Goal: Transaction & Acquisition: Purchase product/service

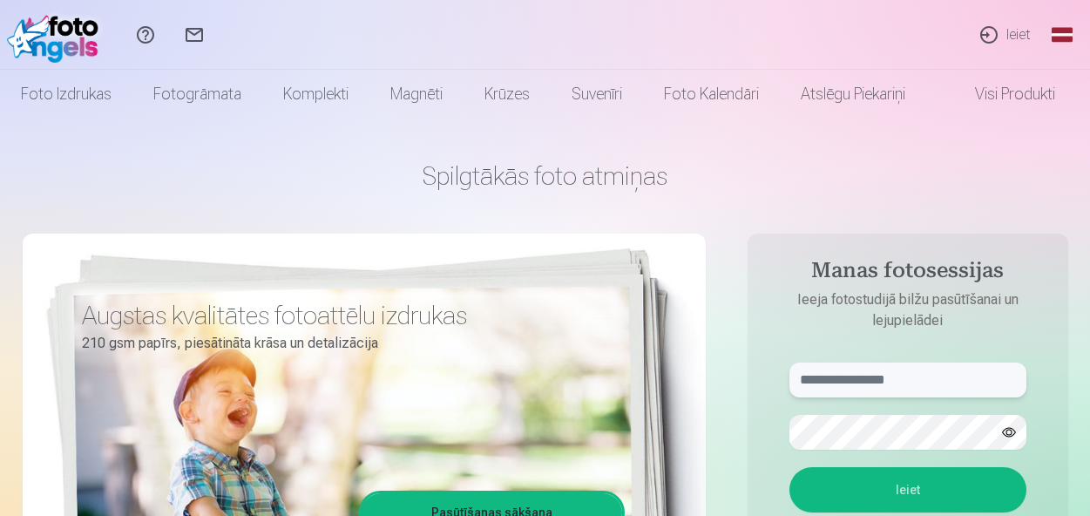
click at [833, 376] on input "text" at bounding box center [907, 379] width 237 height 35
type input "**********"
click at [789, 467] on button "Ieiet" at bounding box center [907, 489] width 237 height 45
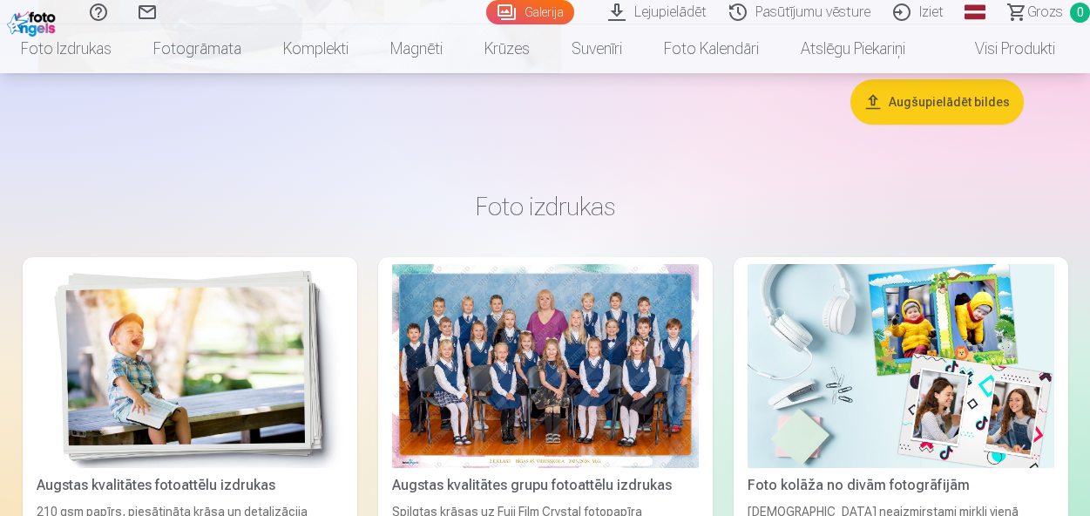
scroll to position [5801, 0]
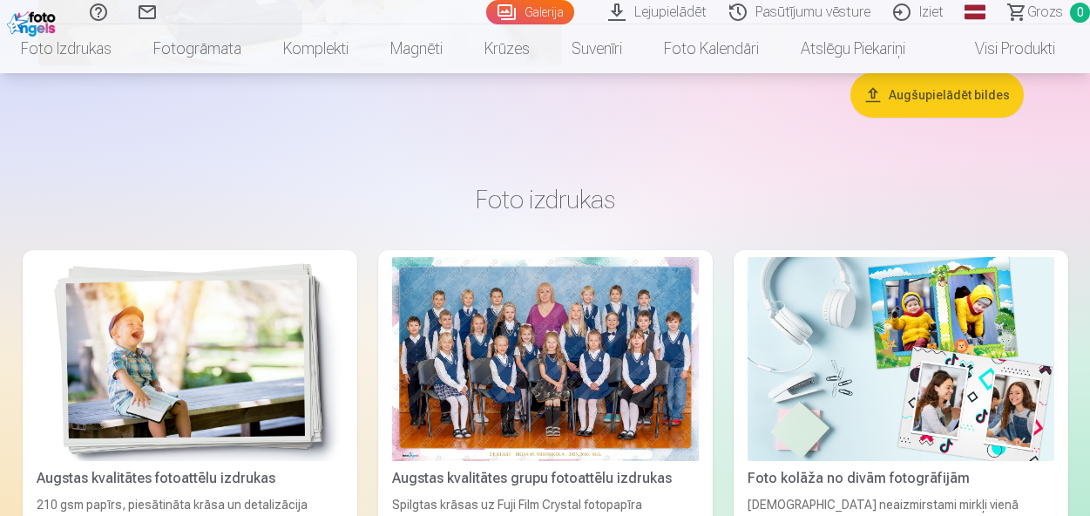
click at [606, 356] on div at bounding box center [545, 359] width 307 height 205
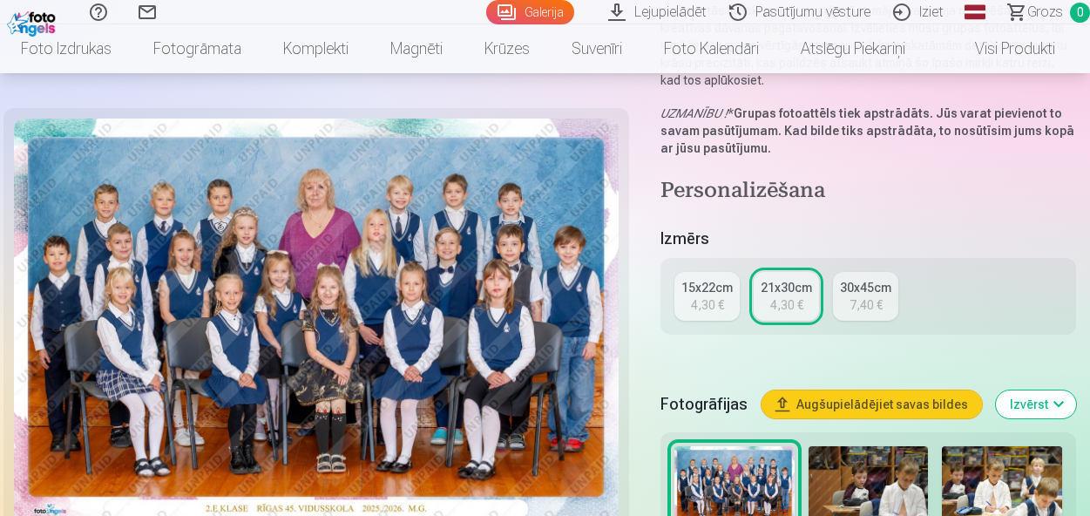
scroll to position [273, 0]
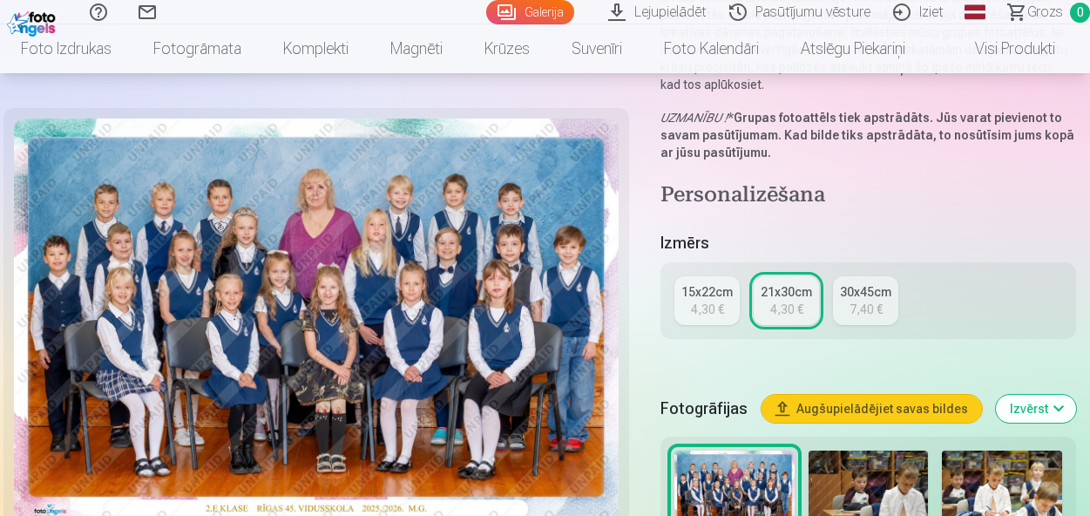
click at [718, 307] on div "4,30 €" at bounding box center [707, 309] width 33 height 17
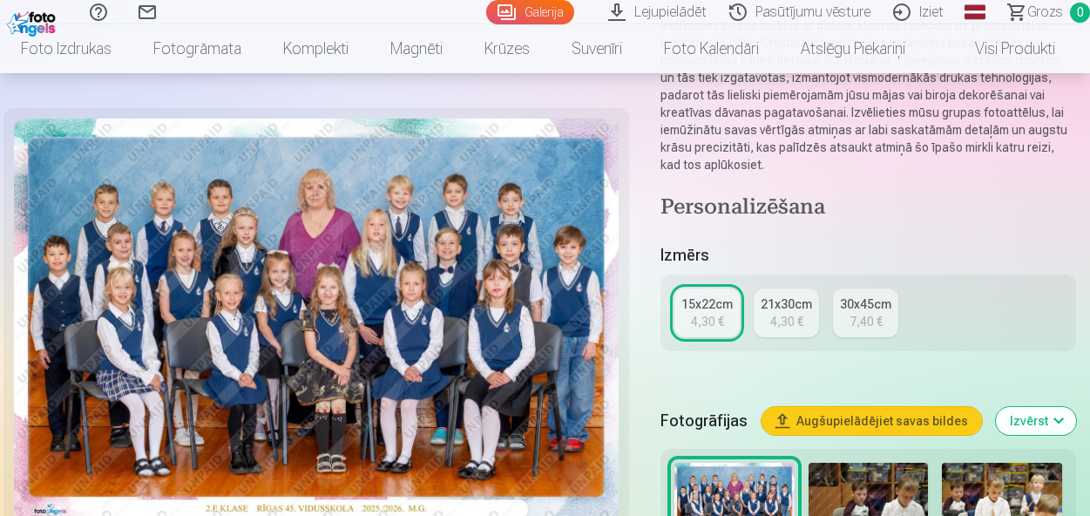
scroll to position [213, 0]
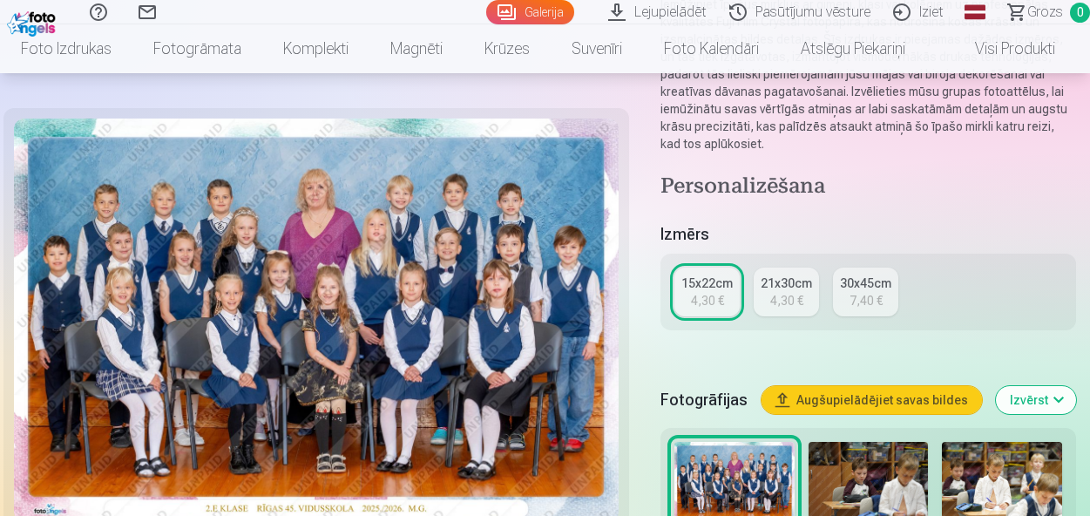
click at [787, 301] on div "4,30 €" at bounding box center [786, 300] width 33 height 17
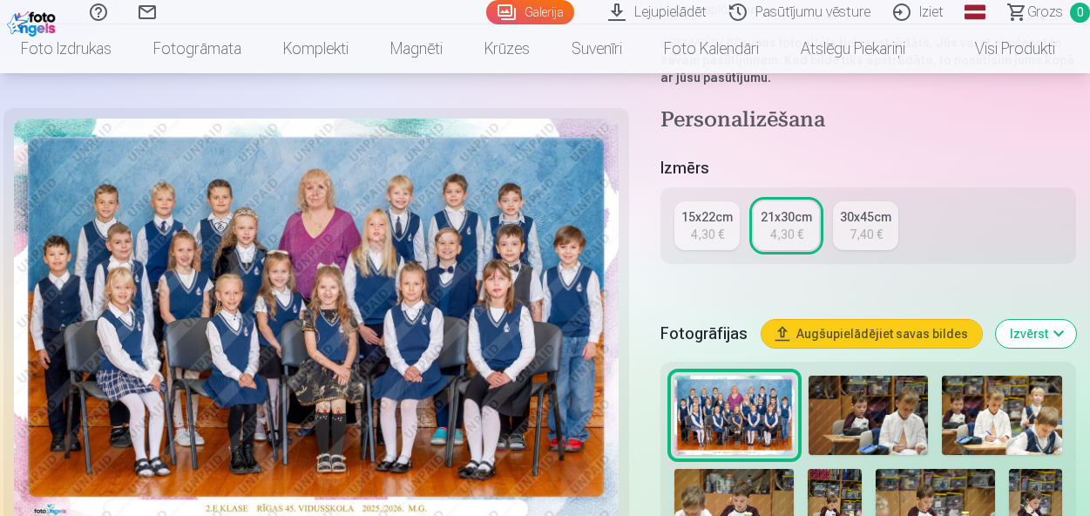
scroll to position [358, 0]
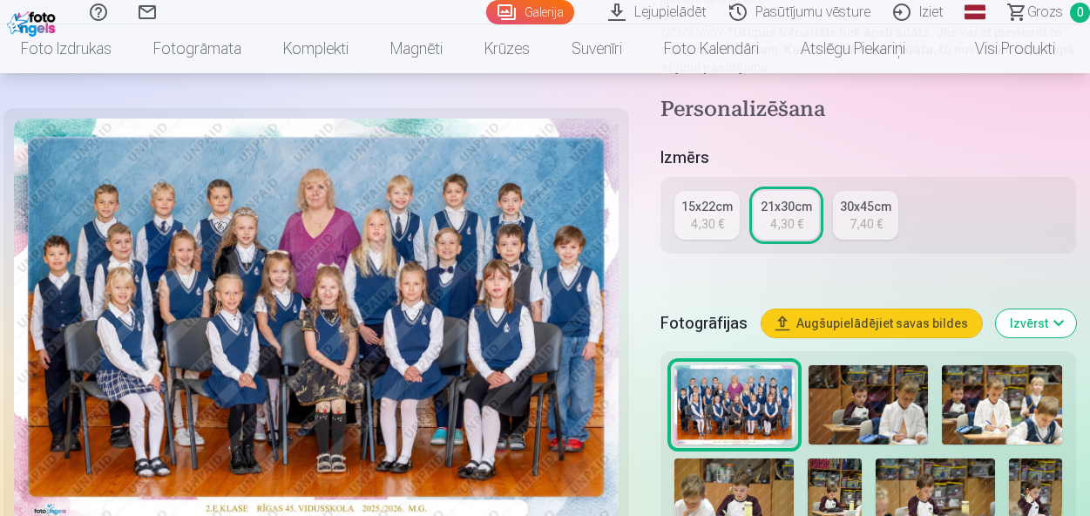
click at [708, 218] on div "4,30 €" at bounding box center [707, 223] width 33 height 17
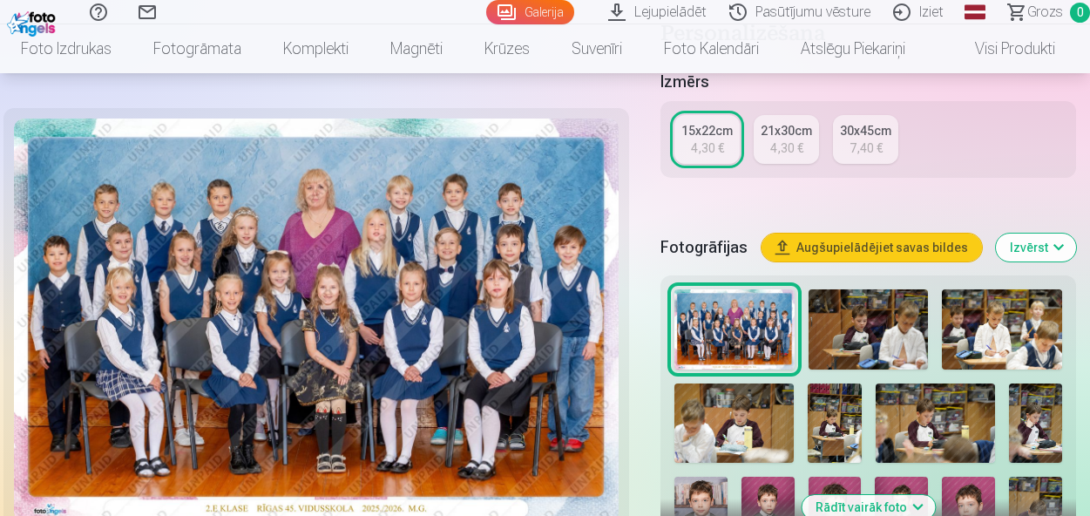
scroll to position [367, 0]
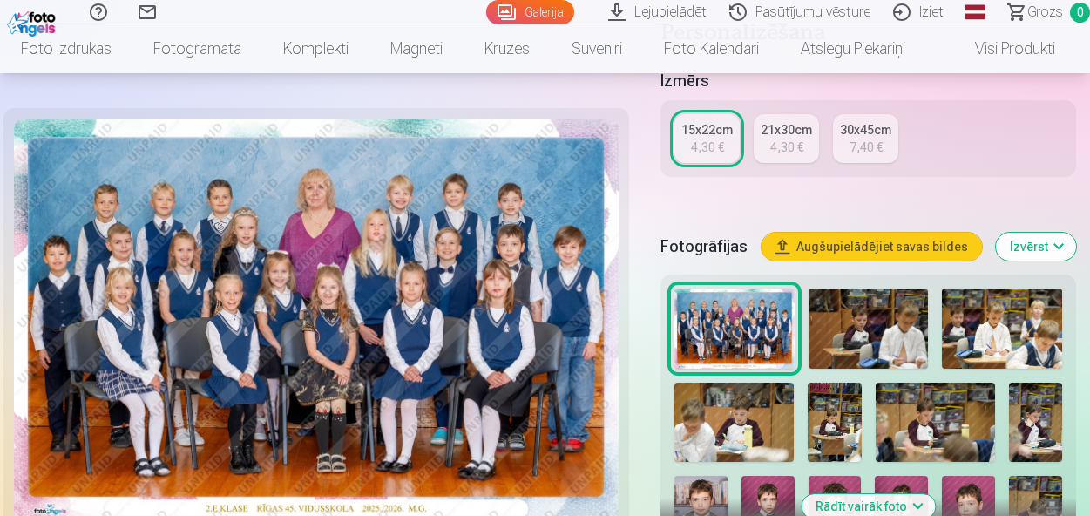
click at [857, 254] on button "Augšupielādējiet savas bildes" at bounding box center [872, 247] width 220 height 28
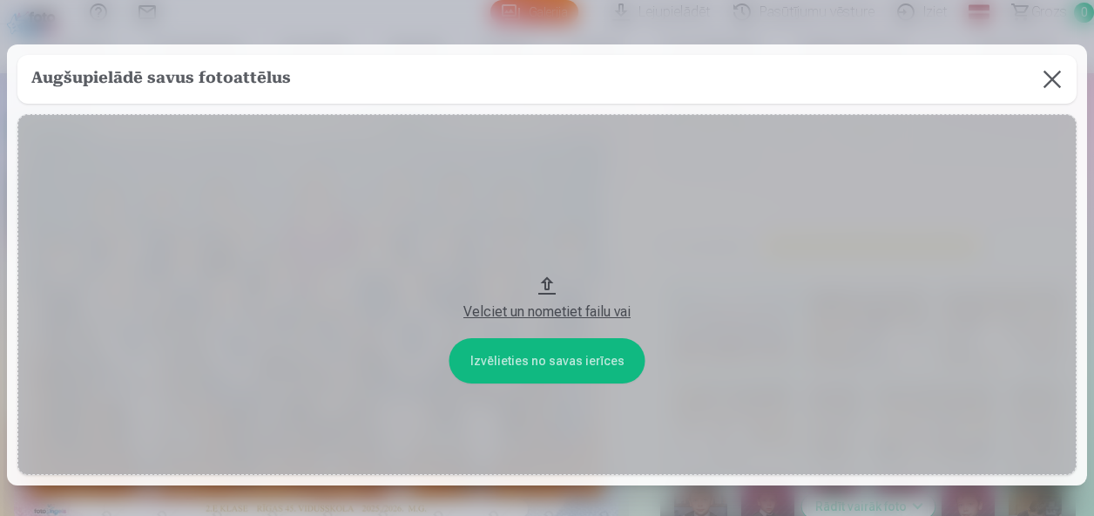
click at [542, 311] on div "Velciet un nometiet failu vai" at bounding box center [547, 311] width 1025 height 21
click at [1050, 76] on button at bounding box center [1052, 79] width 49 height 49
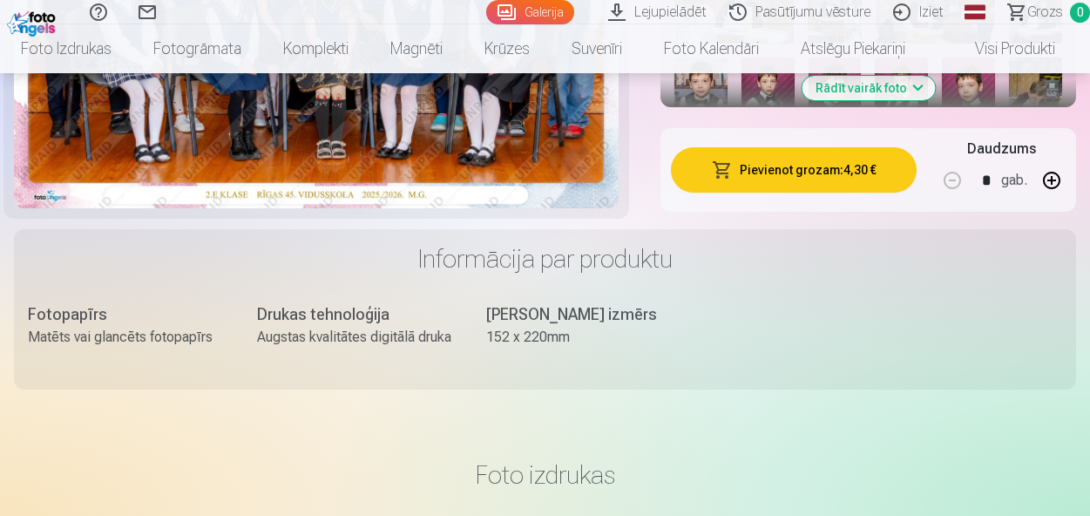
scroll to position [780, 0]
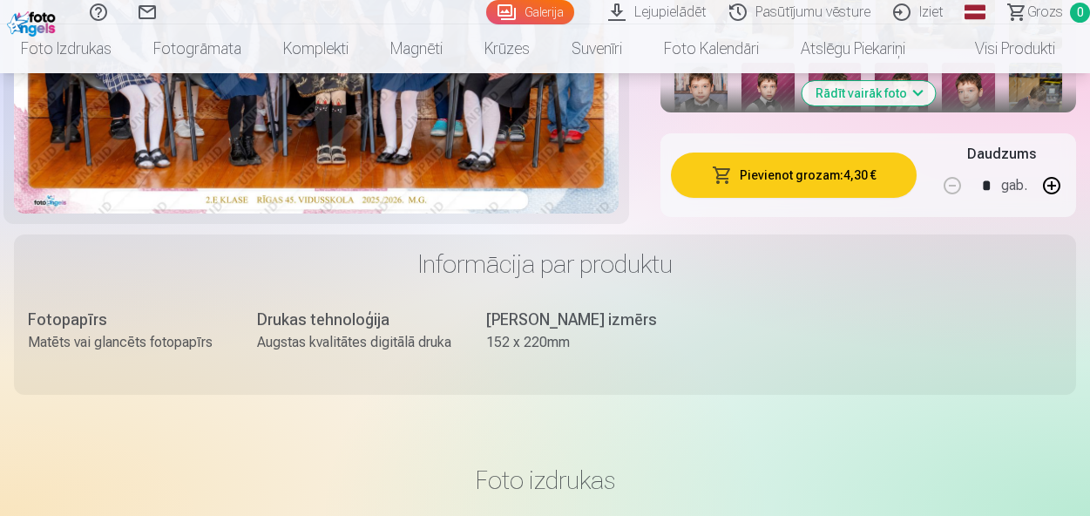
click at [780, 176] on button "Pievienot grozam : 4,30 €" at bounding box center [794, 174] width 246 height 45
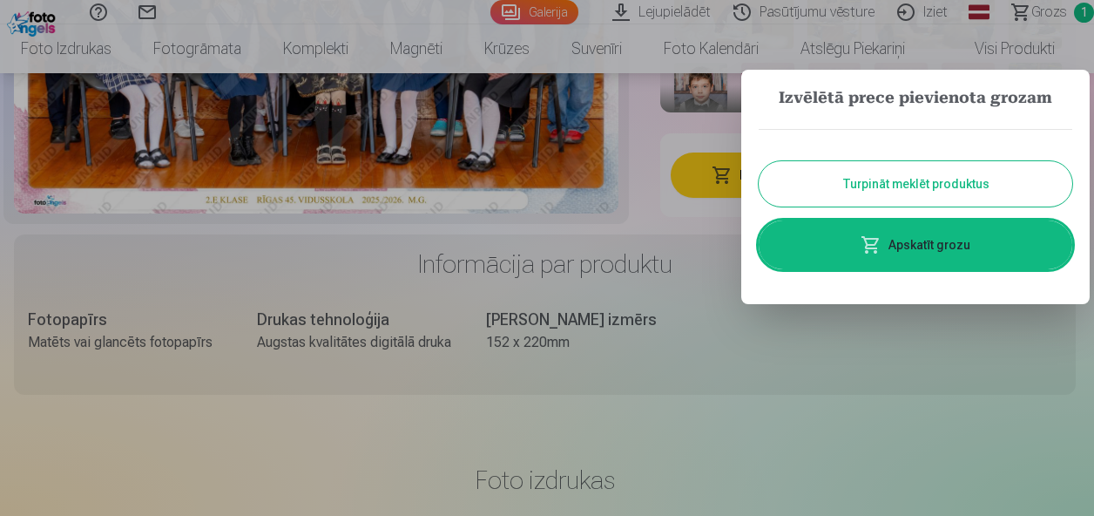
click at [771, 343] on div at bounding box center [547, 258] width 1094 height 516
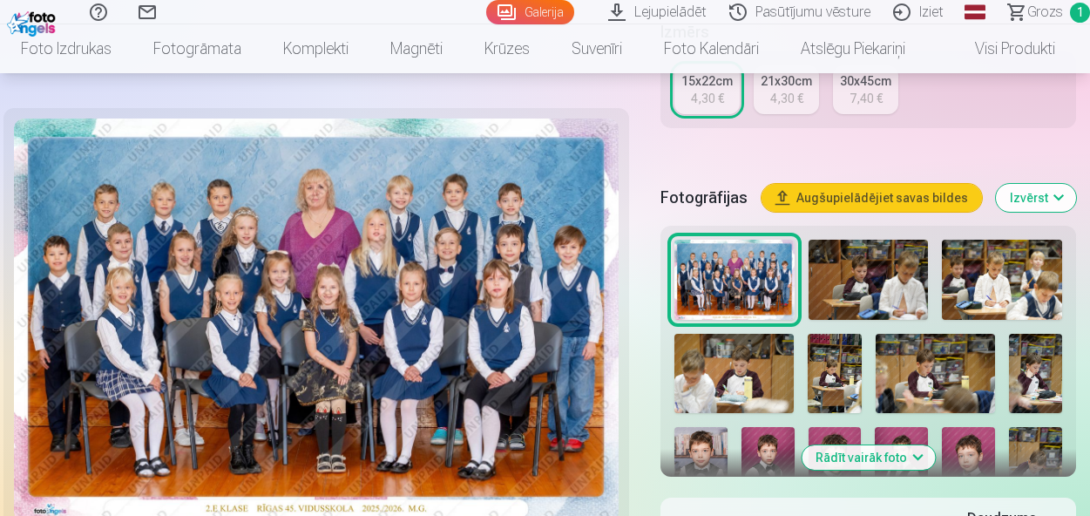
scroll to position [0, 0]
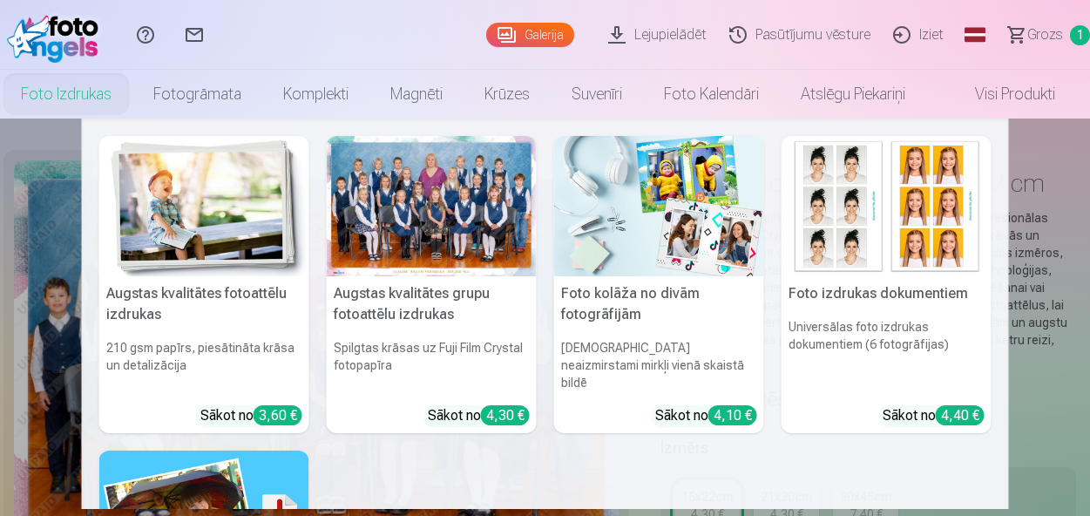
click at [104, 84] on link "Foto izdrukas" at bounding box center [66, 94] width 132 height 49
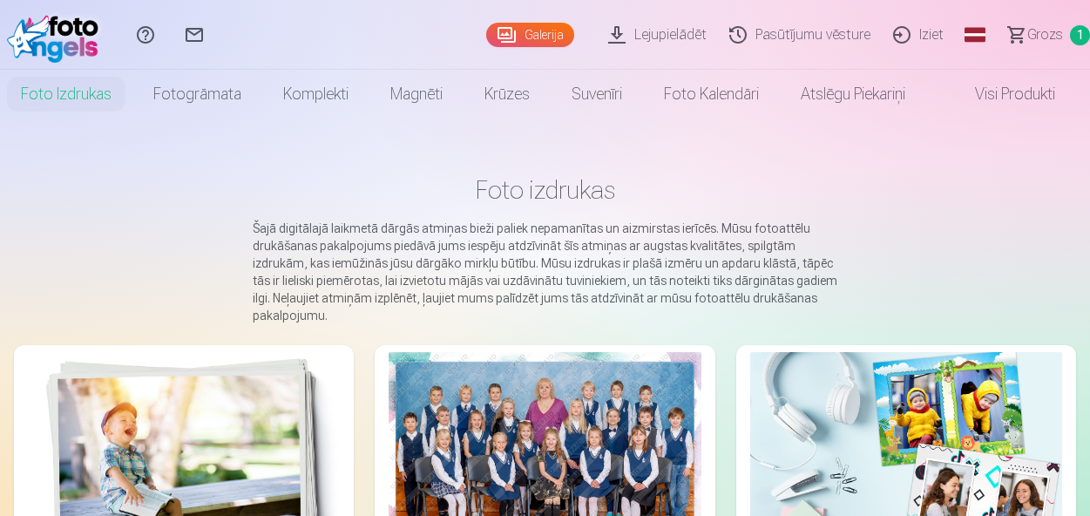
click at [555, 38] on link "Galerija" at bounding box center [530, 35] width 88 height 24
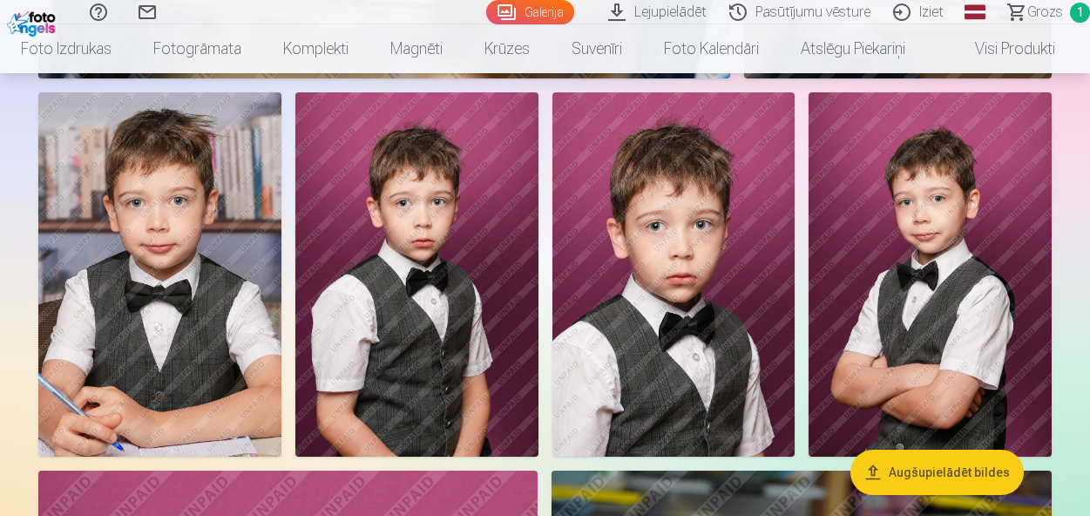
scroll to position [3120, 0]
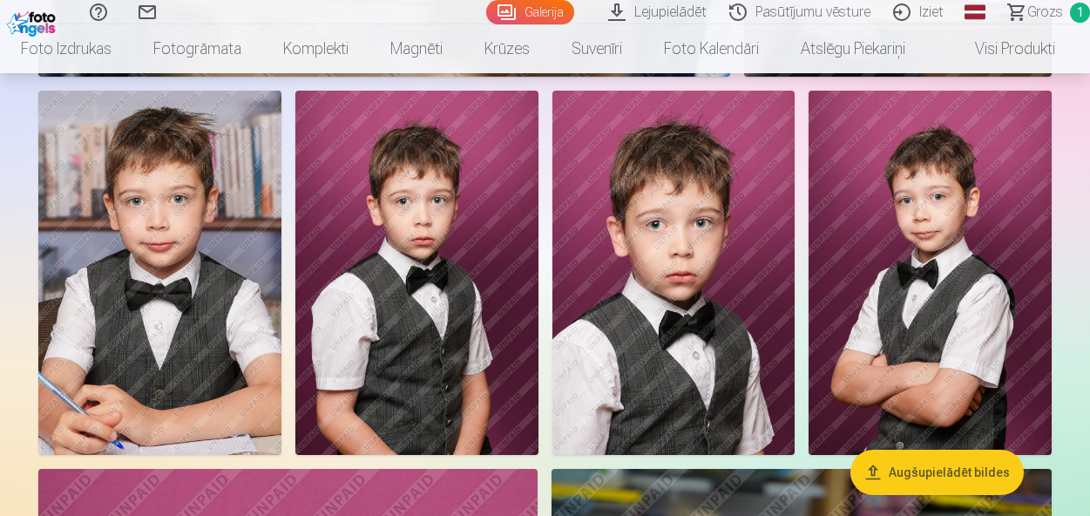
click at [125, 336] on img at bounding box center [159, 273] width 243 height 364
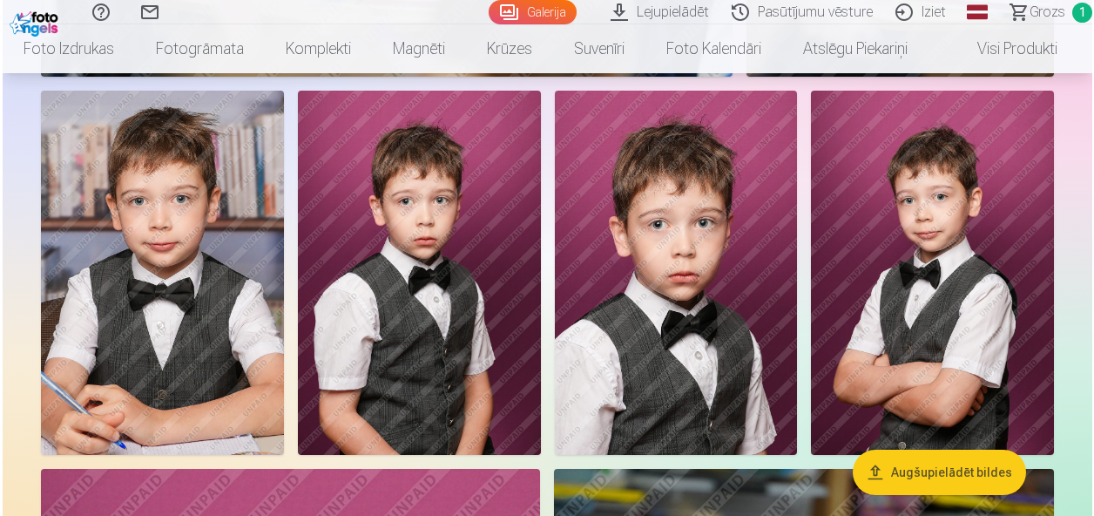
scroll to position [3131, 0]
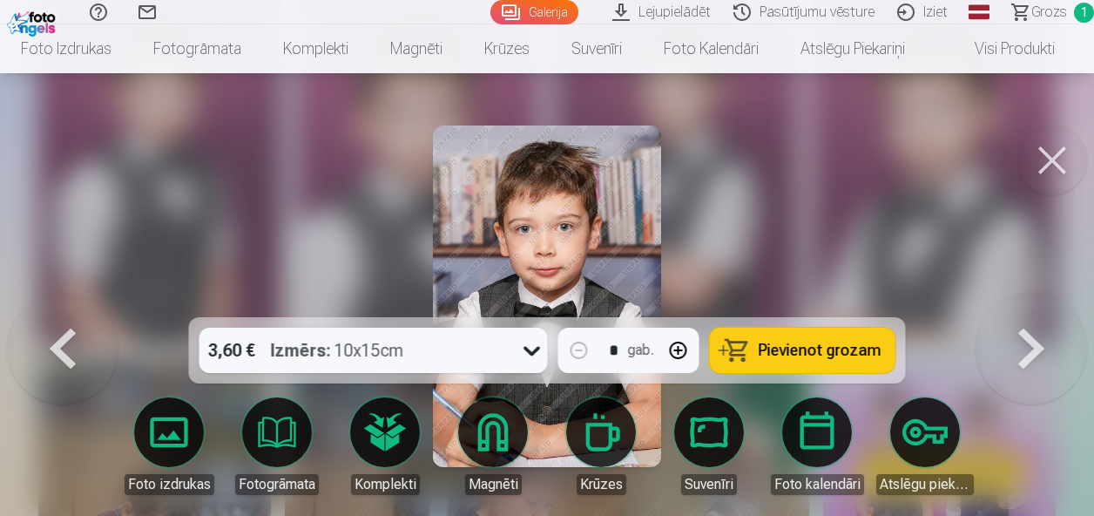
click at [280, 154] on div at bounding box center [547, 258] width 1094 height 516
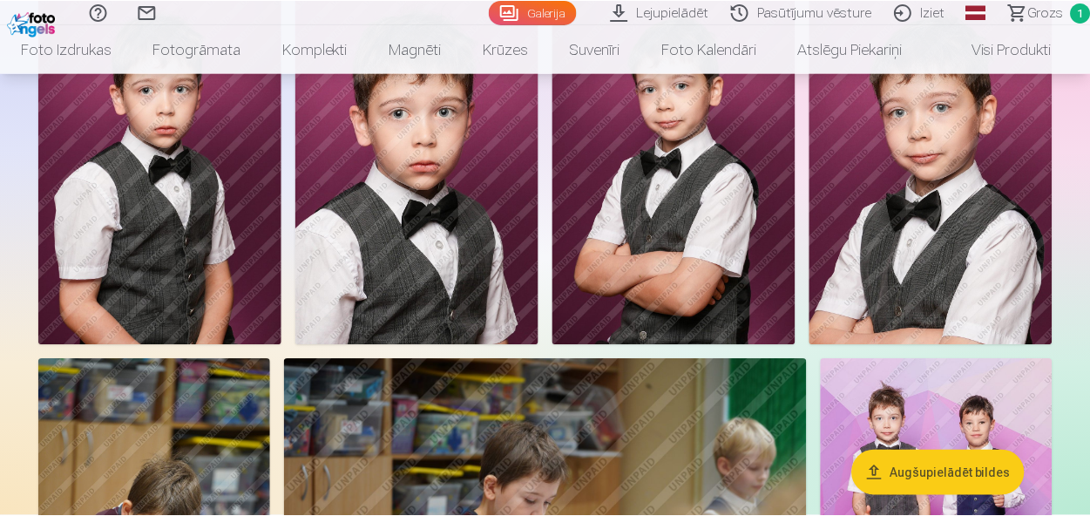
scroll to position [3120, 0]
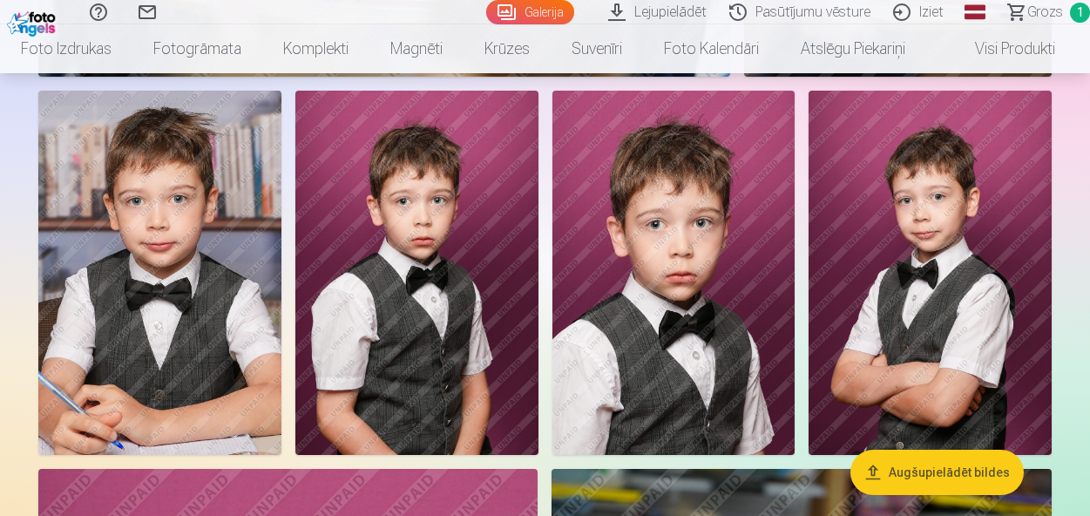
click at [202, 285] on img at bounding box center [159, 273] width 243 height 364
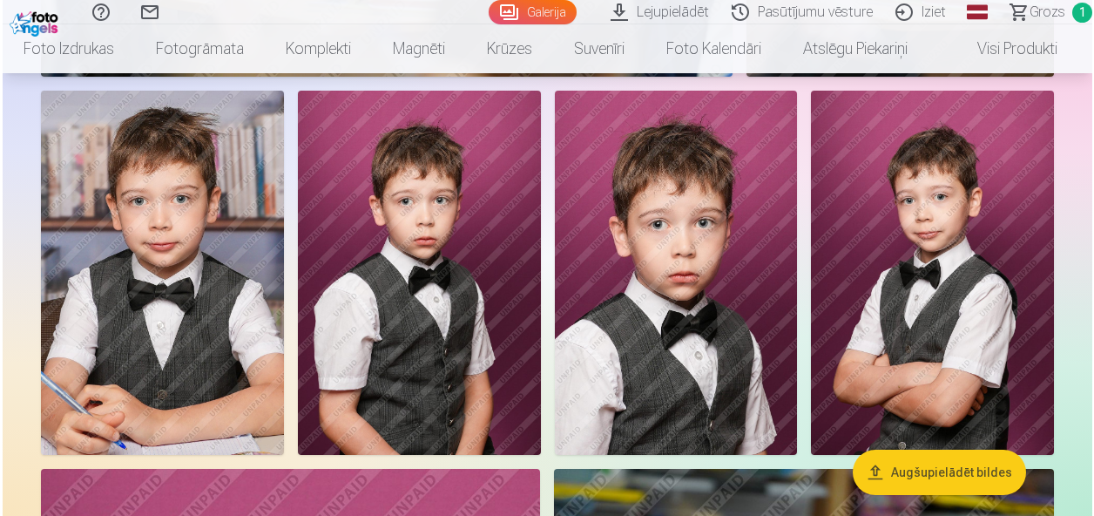
scroll to position [3131, 0]
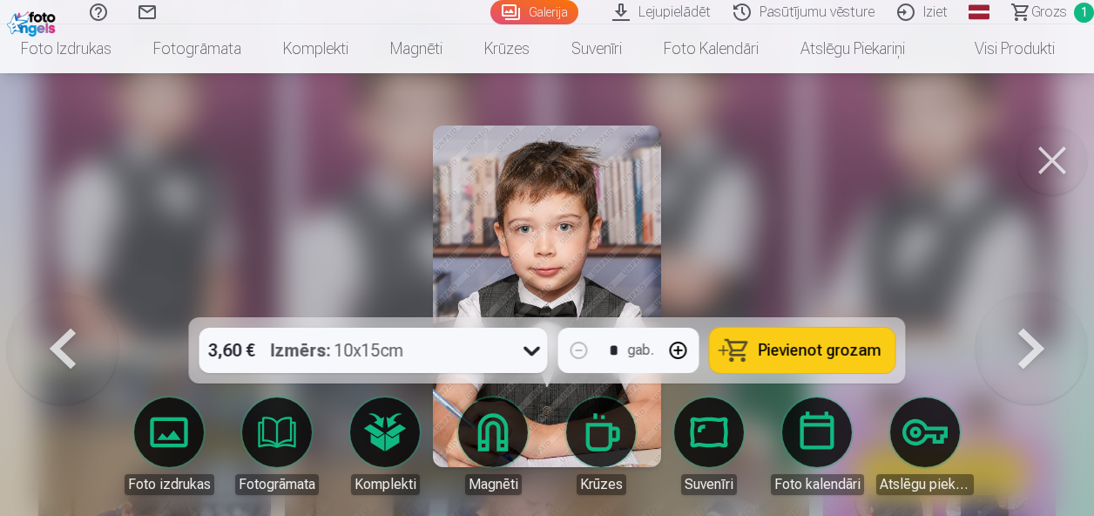
click at [850, 159] on div at bounding box center [547, 258] width 1094 height 516
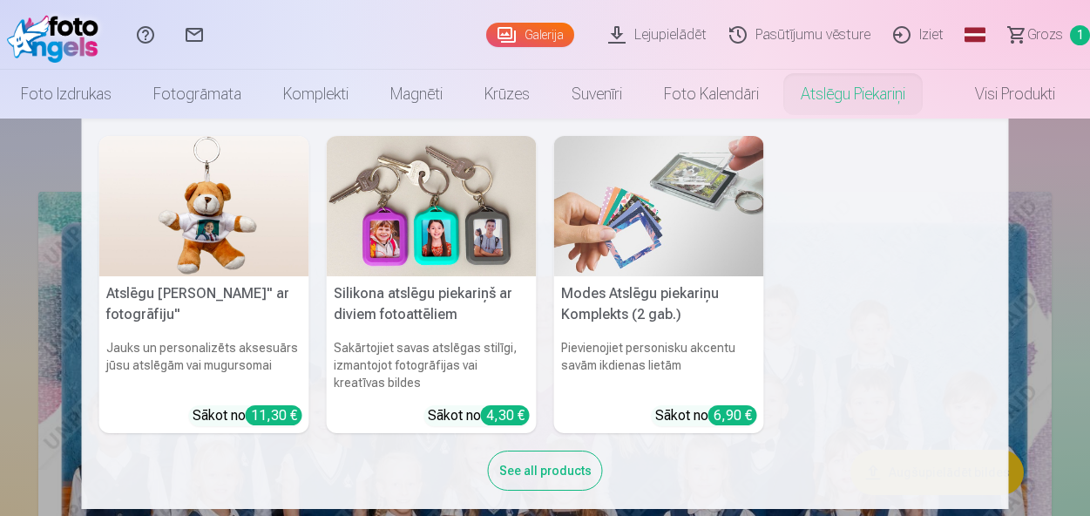
scroll to position [16, 0]
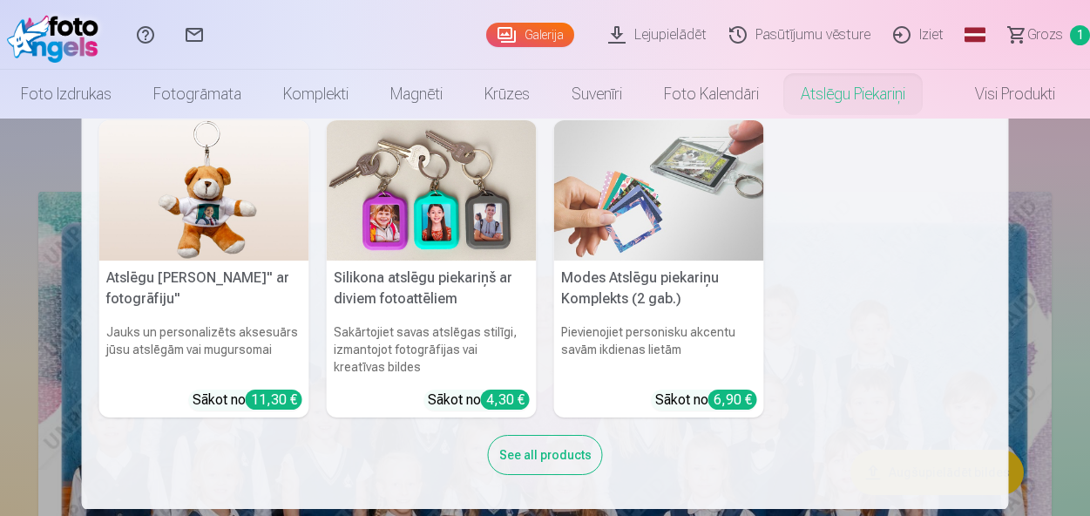
click at [1030, 214] on nav "Atslēgu piekariņš Lācītis" ar fotogrāfiju" Jauks un personalizēts aksesuārs jūs…" at bounding box center [545, 314] width 1090 height 390
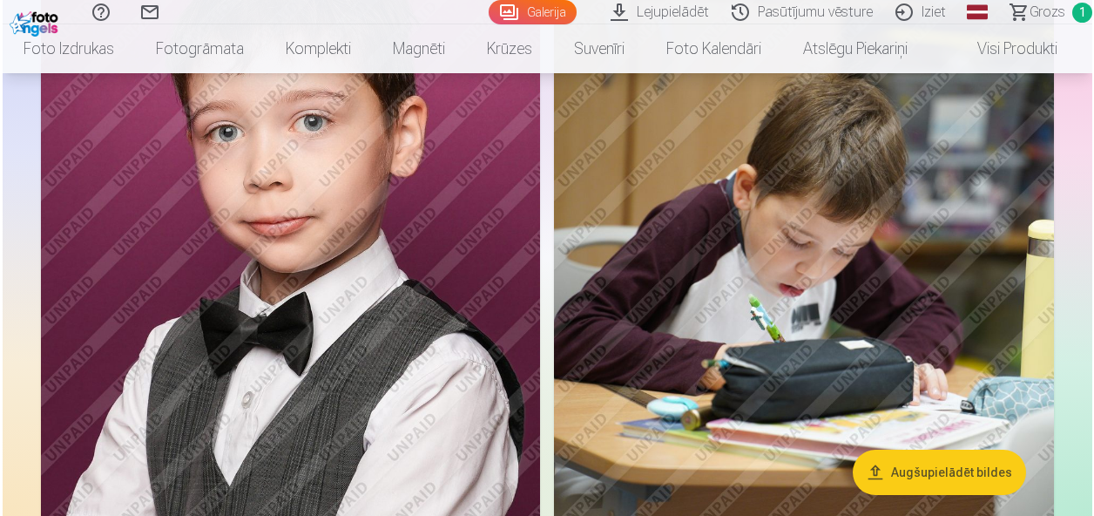
scroll to position [3731, 0]
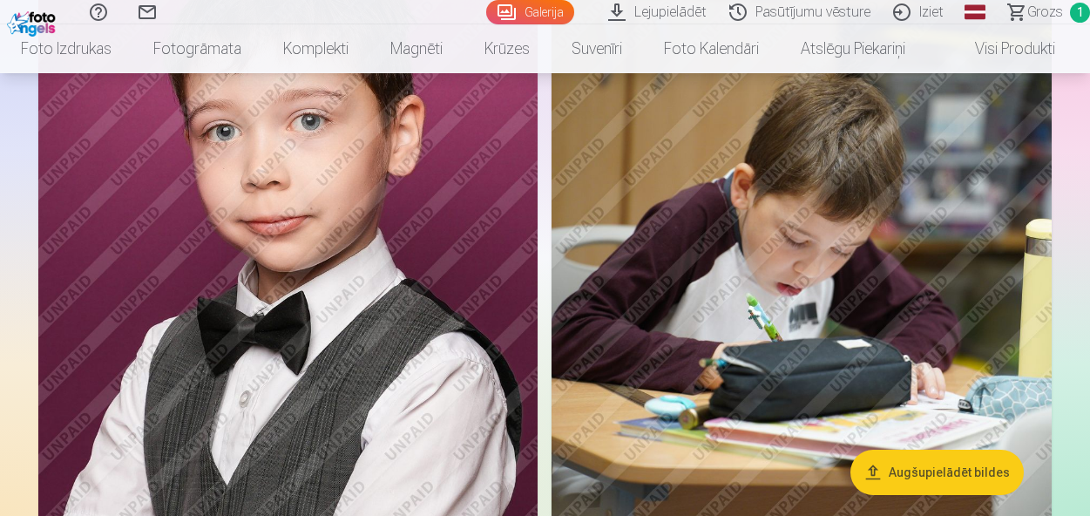
click at [345, 276] on img at bounding box center [287, 232] width 499 height 749
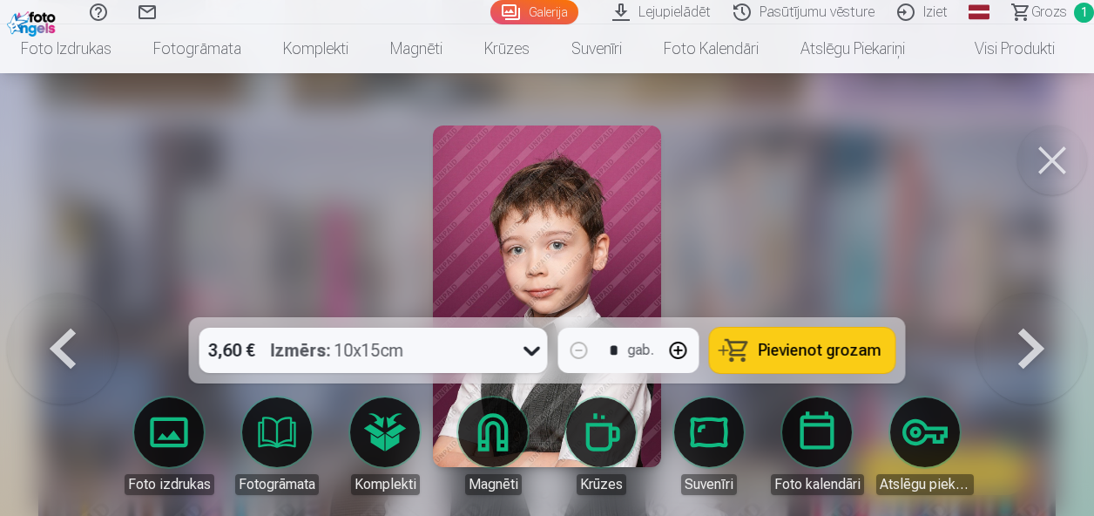
click at [521, 358] on icon at bounding box center [532, 350] width 28 height 28
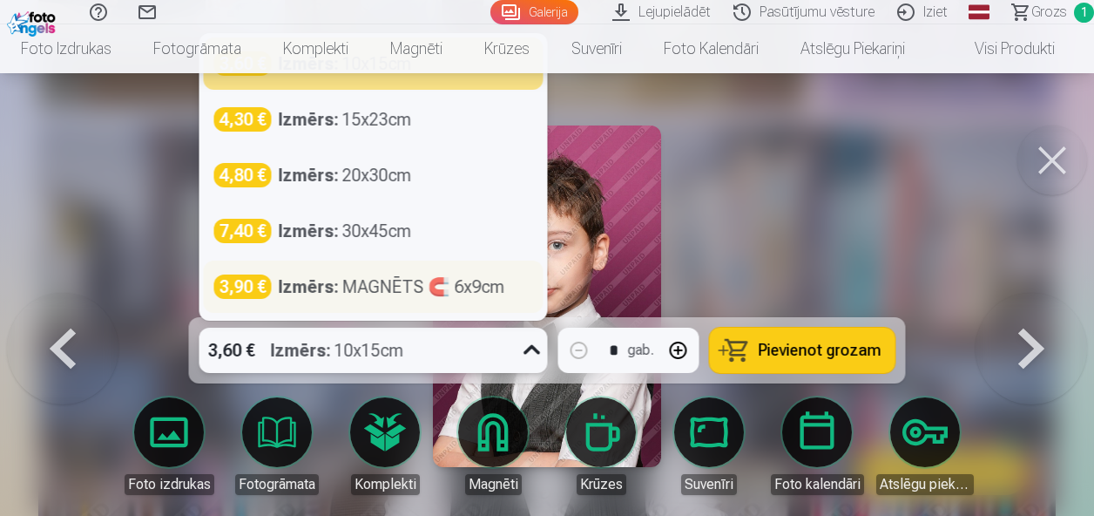
click at [387, 287] on div "Izmērs : MAGNĒTS 🧲 6x9cm" at bounding box center [392, 286] width 227 height 24
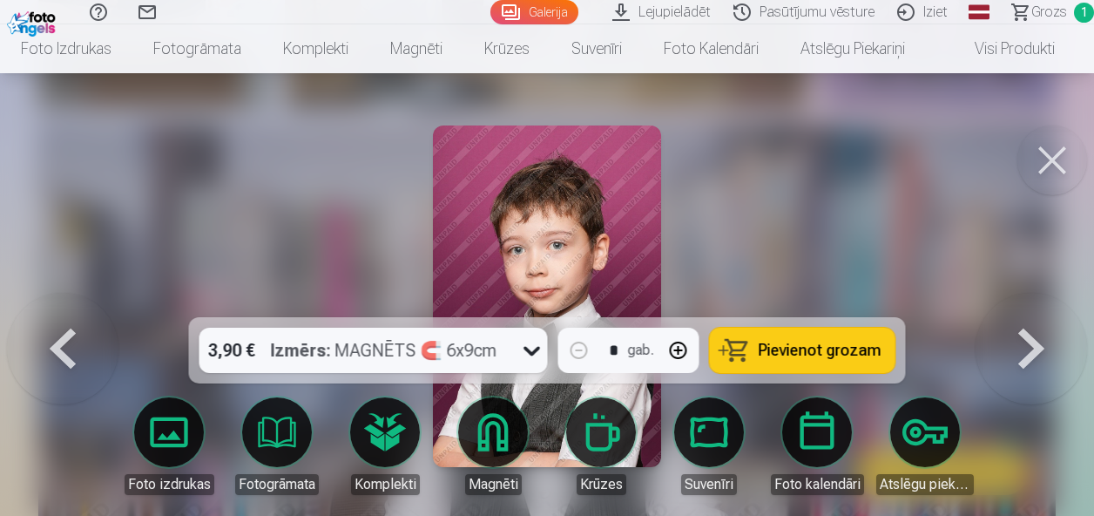
click at [826, 353] on span "Pievienot grozam" at bounding box center [820, 350] width 123 height 16
click at [1053, 164] on button at bounding box center [1053, 160] width 70 height 70
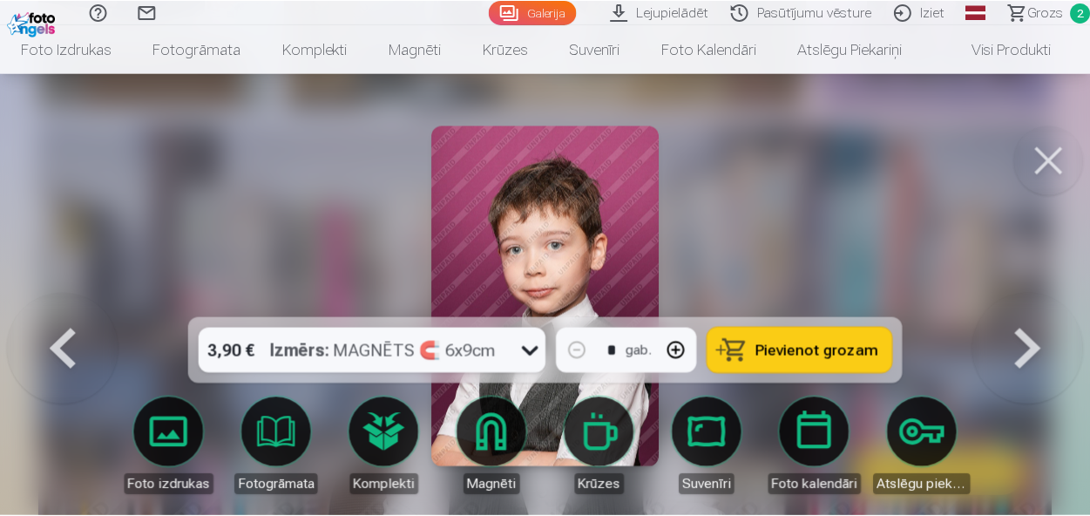
scroll to position [3830, 0]
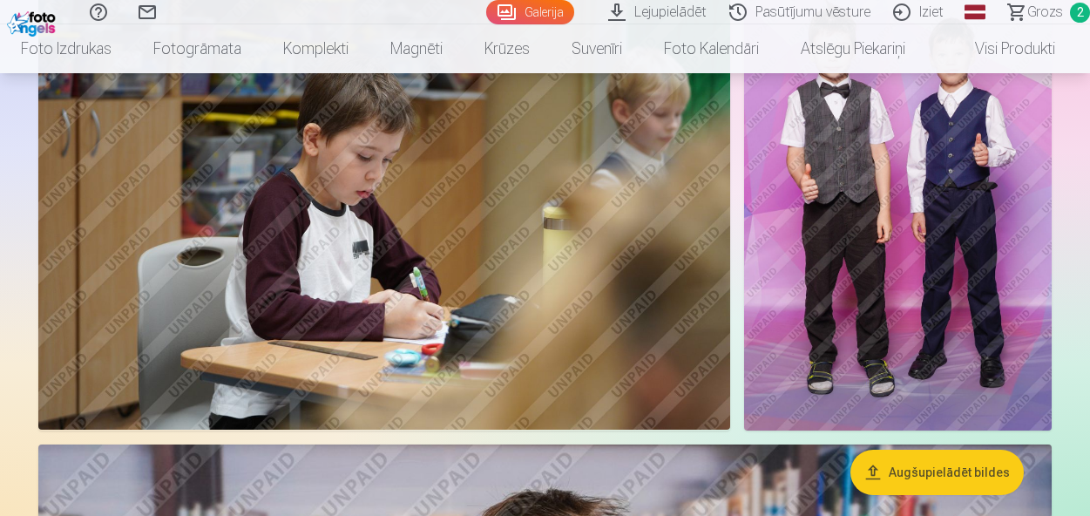
click at [950, 240] on img at bounding box center [898, 200] width 308 height 462
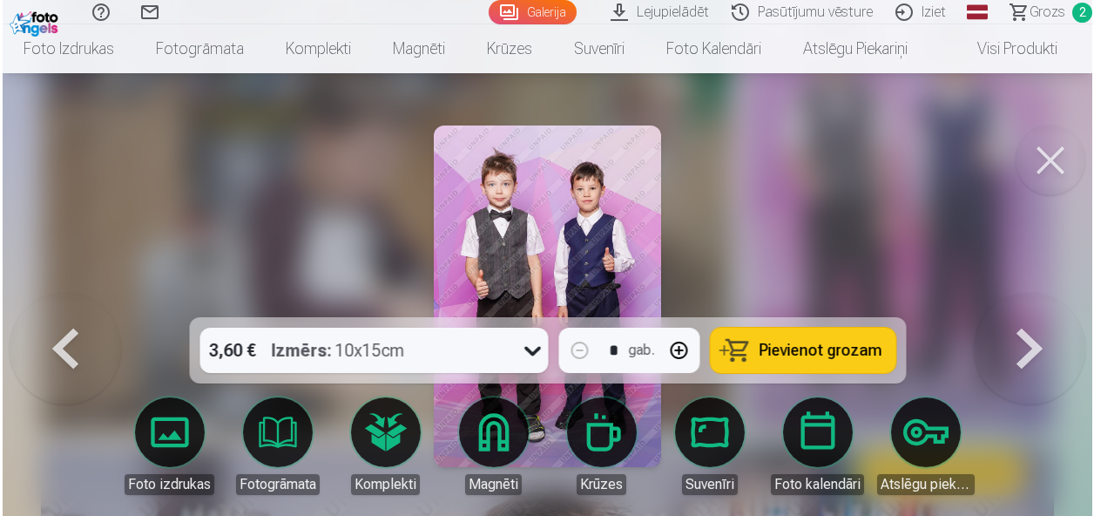
scroll to position [3521, 0]
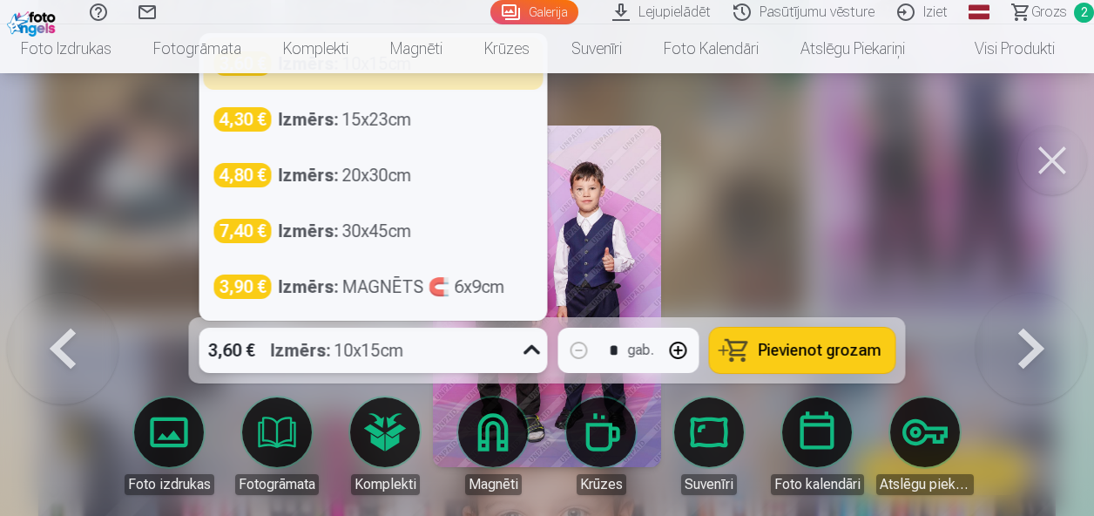
click at [532, 351] on icon at bounding box center [532, 350] width 28 height 28
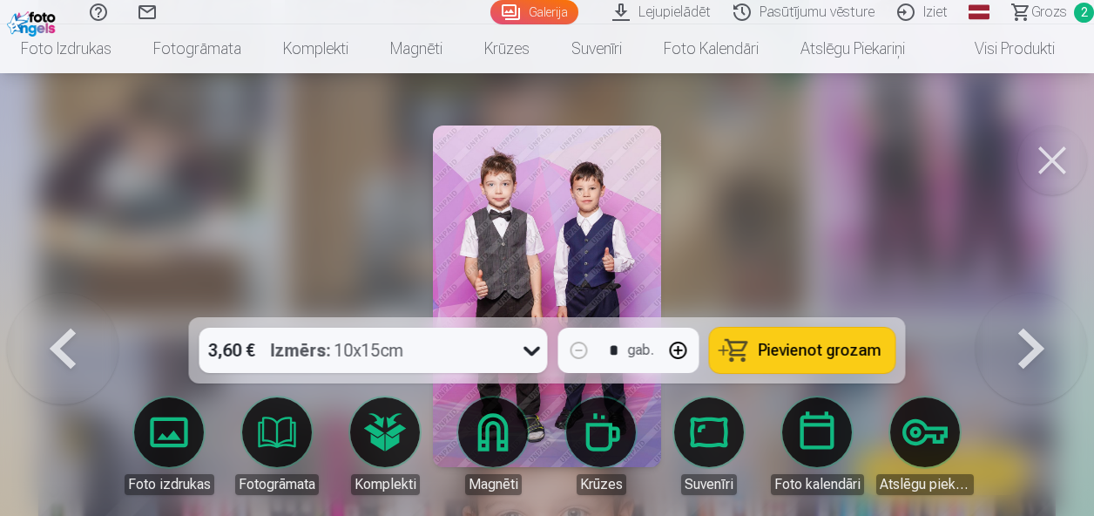
click at [758, 139] on div at bounding box center [547, 258] width 1094 height 516
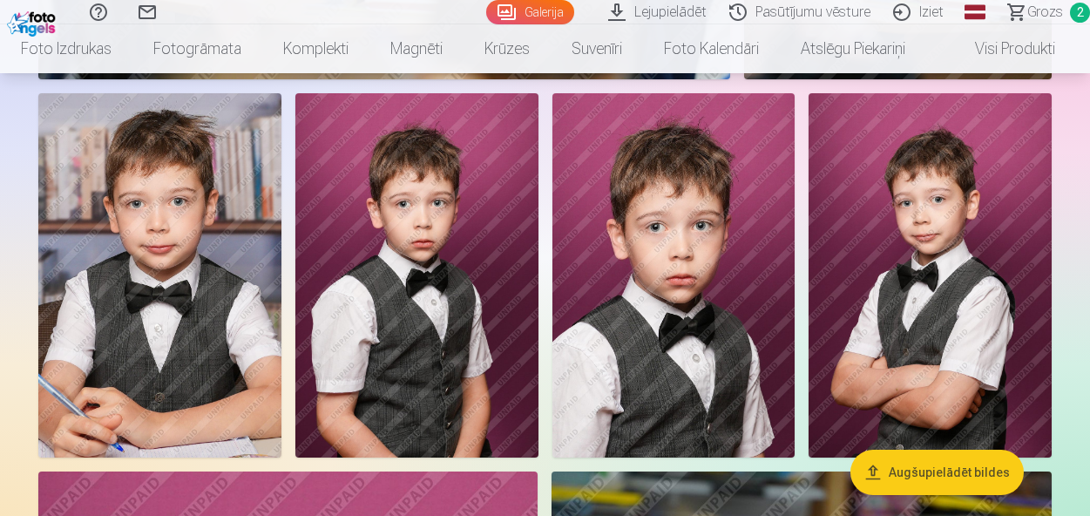
scroll to position [3134, 0]
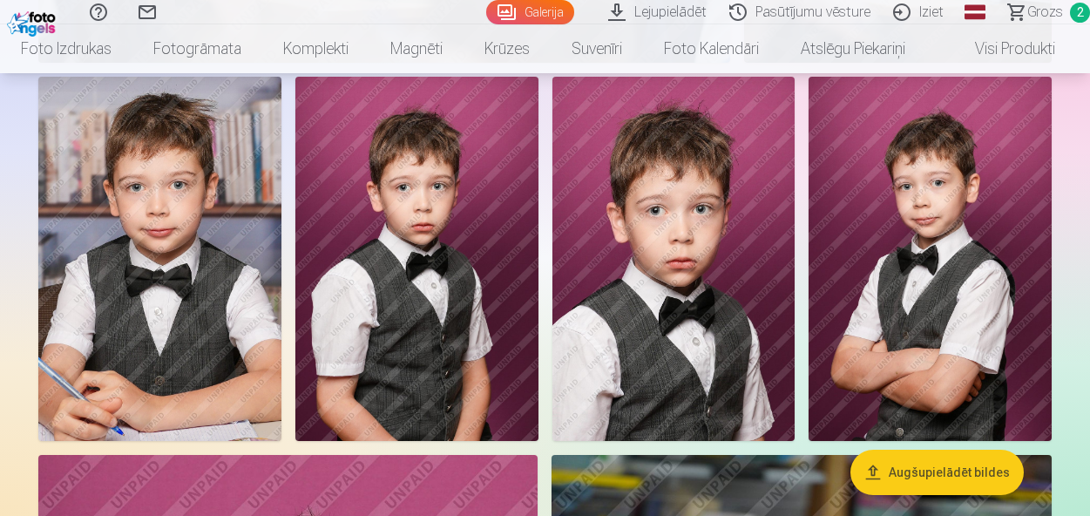
click at [163, 300] on img at bounding box center [159, 259] width 243 height 364
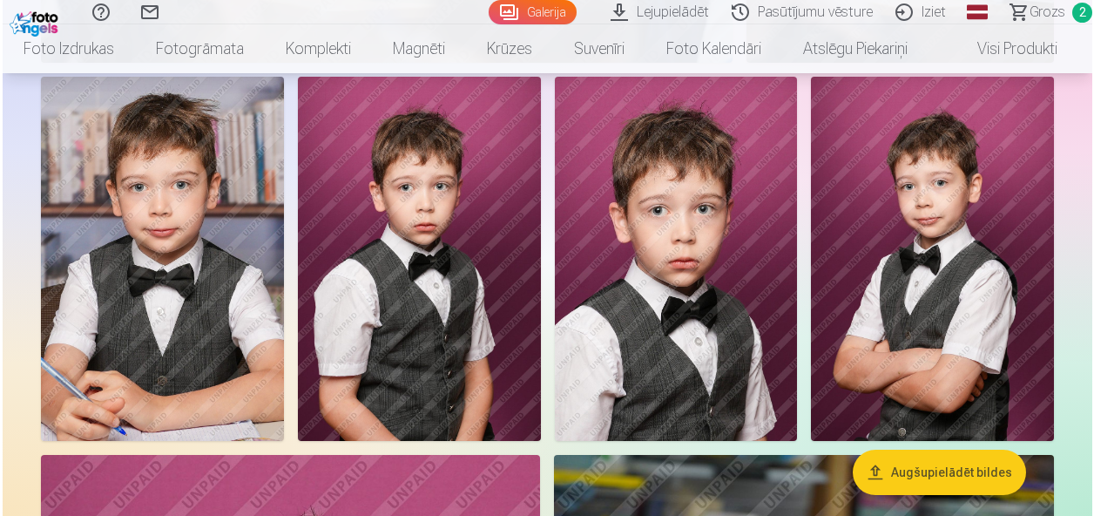
scroll to position [3146, 0]
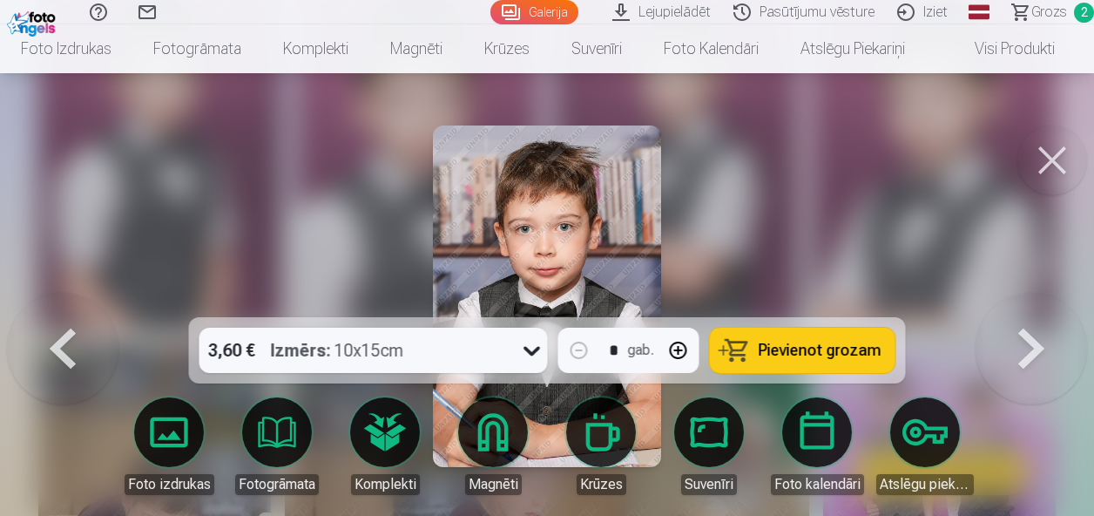
click at [522, 356] on icon at bounding box center [532, 350] width 28 height 28
click at [783, 186] on div at bounding box center [547, 258] width 1094 height 516
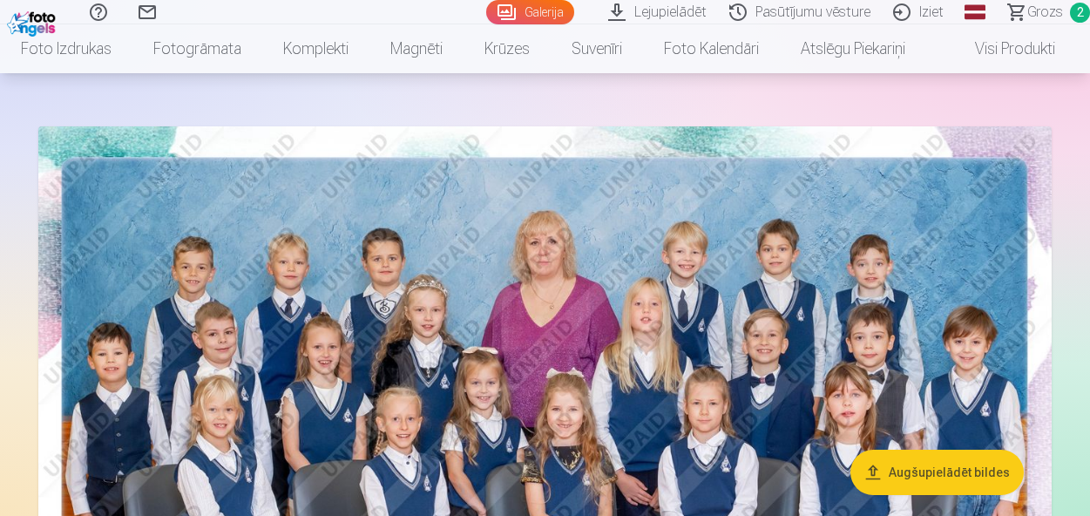
scroll to position [73, 0]
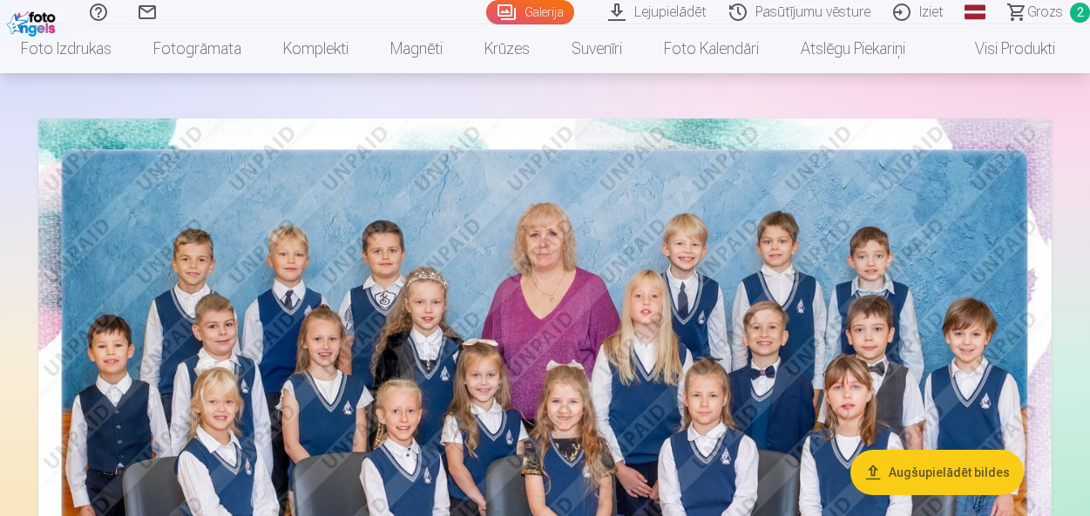
click at [688, 13] on link "Lejupielādēt" at bounding box center [659, 12] width 121 height 24
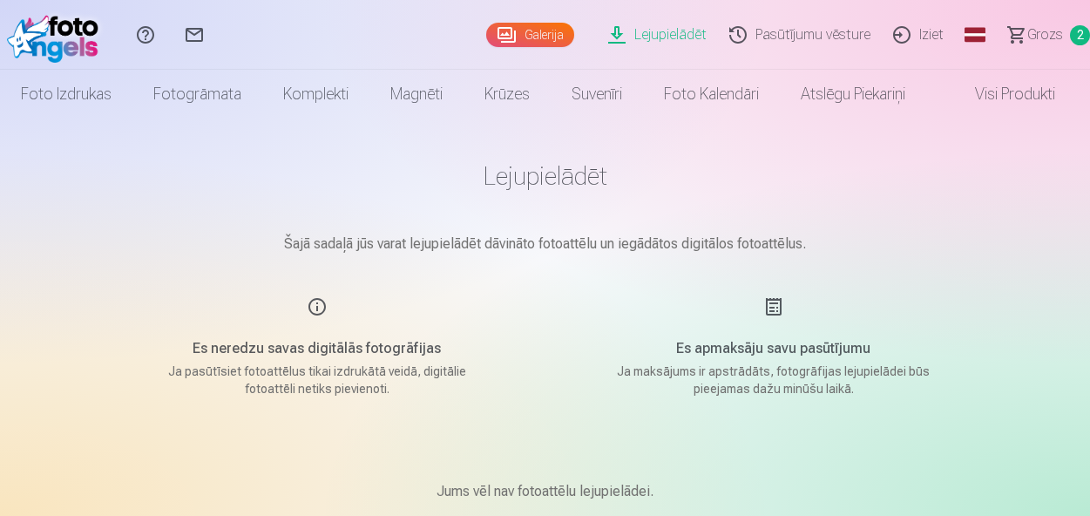
click at [529, 25] on link "Galerija" at bounding box center [530, 35] width 88 height 24
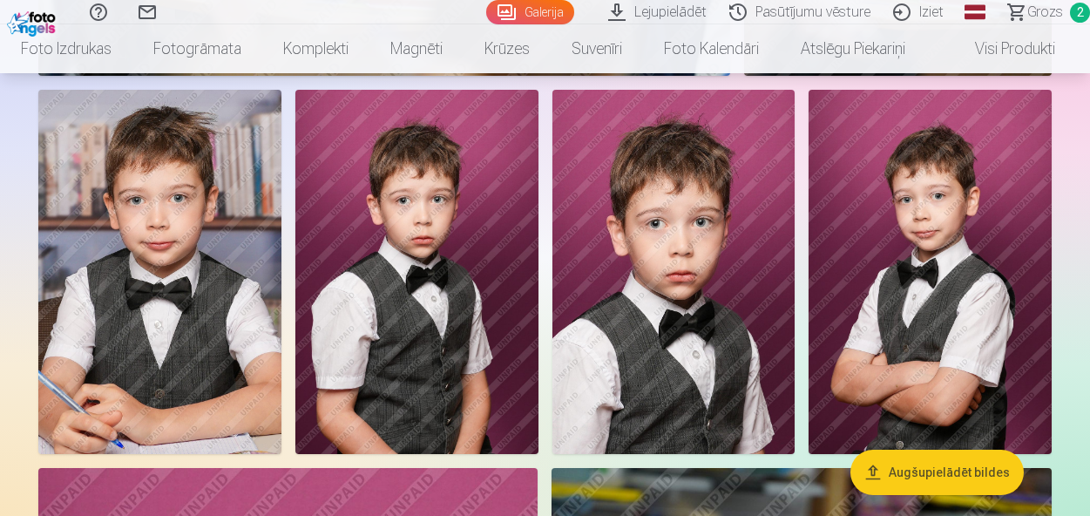
click at [171, 252] on img at bounding box center [159, 272] width 243 height 364
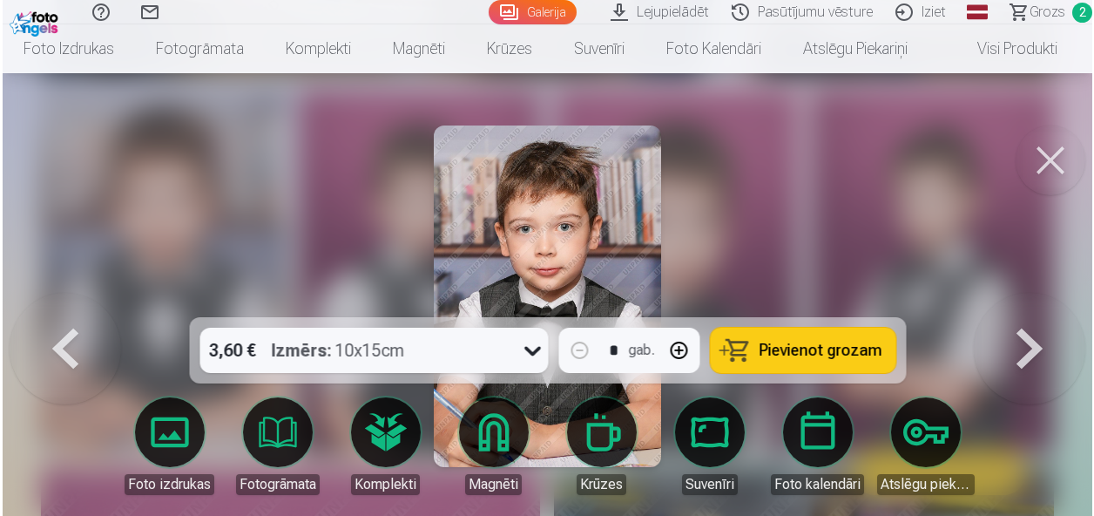
scroll to position [3132, 0]
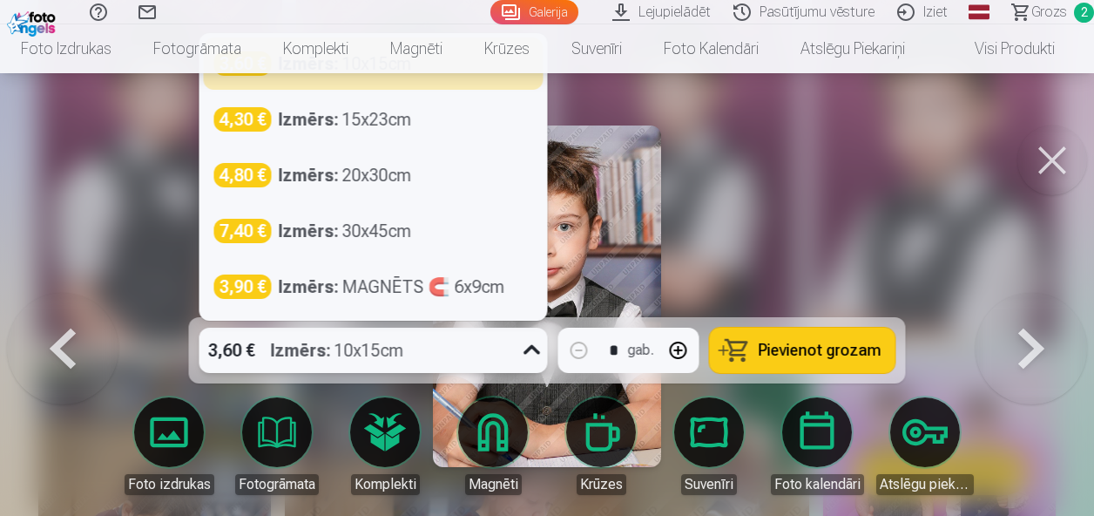
click at [530, 348] on icon at bounding box center [532, 350] width 28 height 28
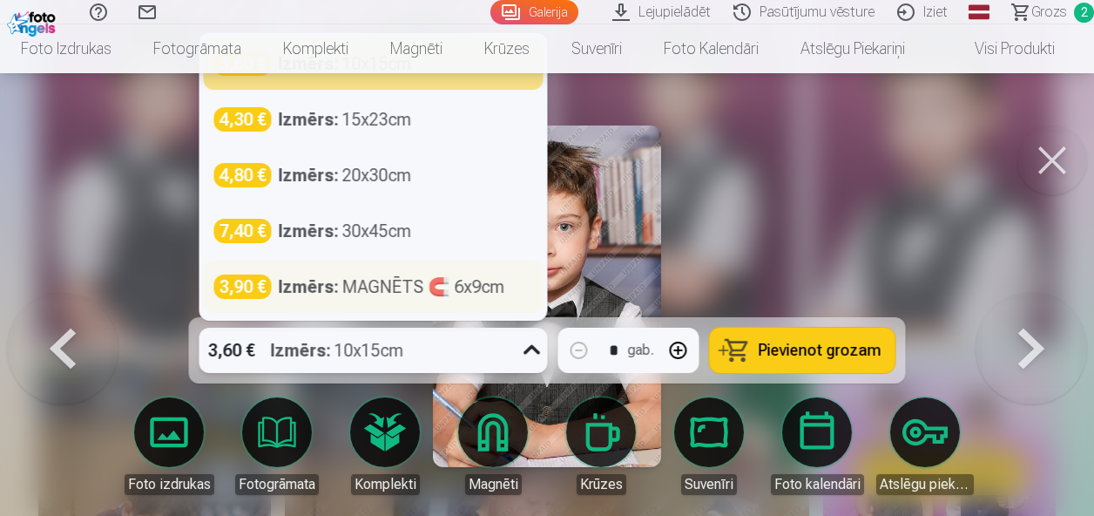
click at [320, 290] on strong "Izmērs :" at bounding box center [309, 286] width 60 height 24
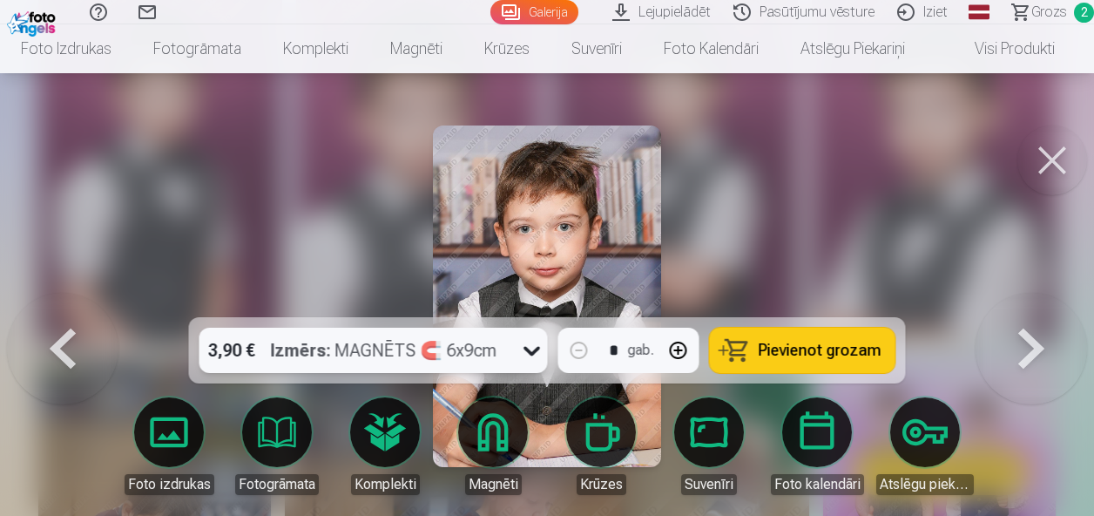
click at [444, 365] on div "Izmērs : MAGNĒTS 🧲 6x9cm" at bounding box center [384, 350] width 227 height 45
click at [530, 342] on icon at bounding box center [532, 350] width 28 height 28
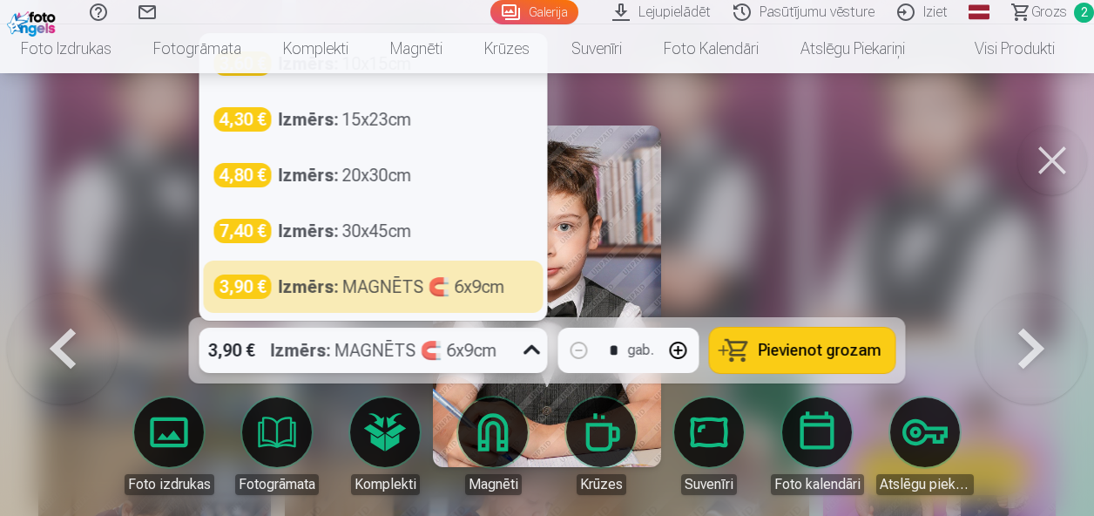
click at [530, 342] on icon at bounding box center [532, 350] width 28 height 28
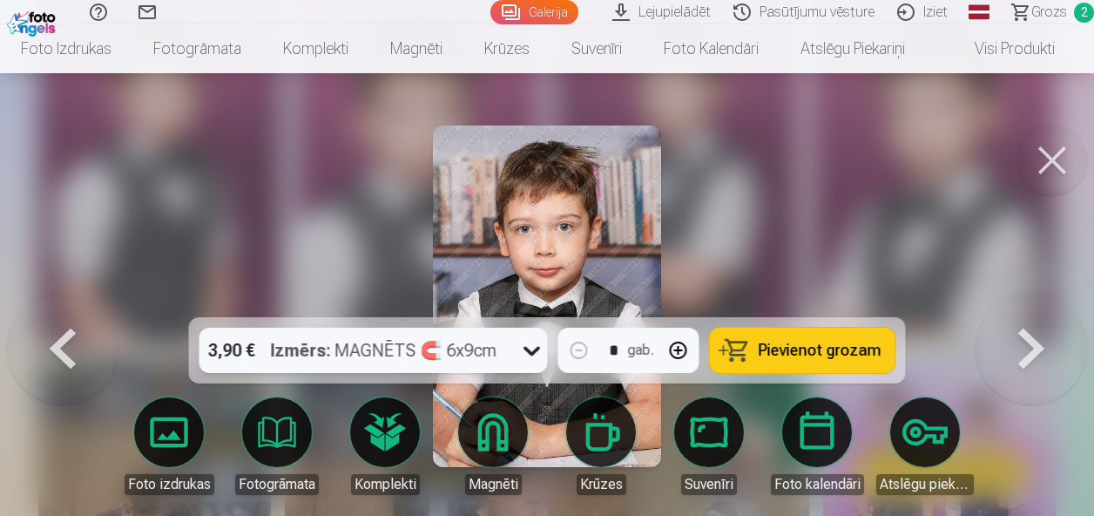
click at [530, 342] on icon at bounding box center [532, 350] width 28 height 28
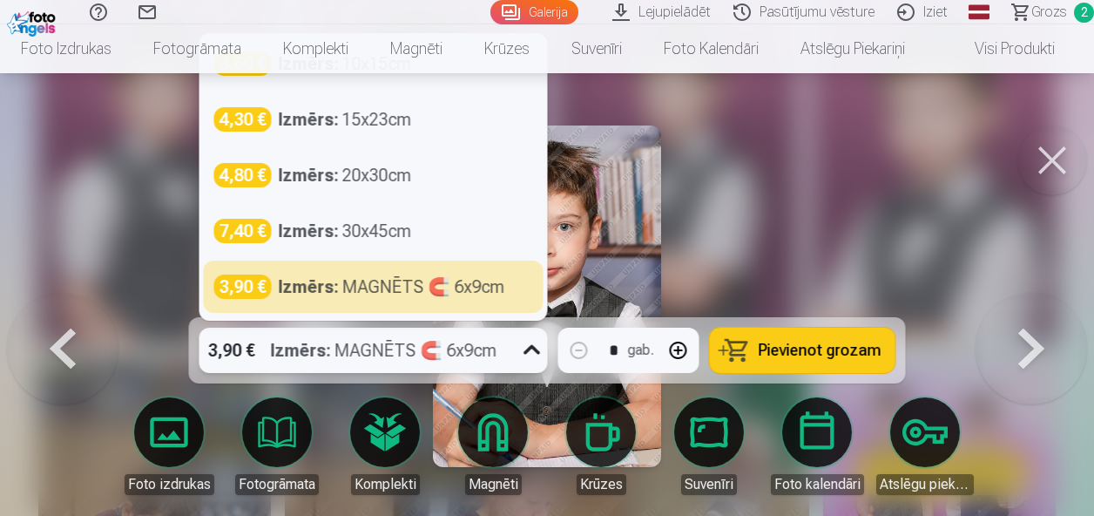
click at [530, 342] on icon at bounding box center [532, 350] width 28 height 28
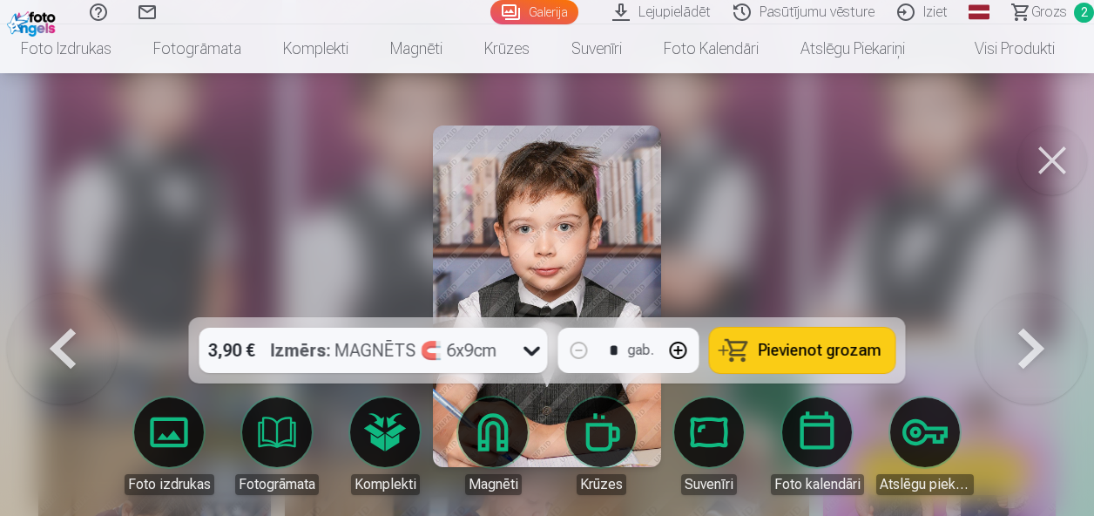
click at [816, 224] on div at bounding box center [547, 258] width 1094 height 516
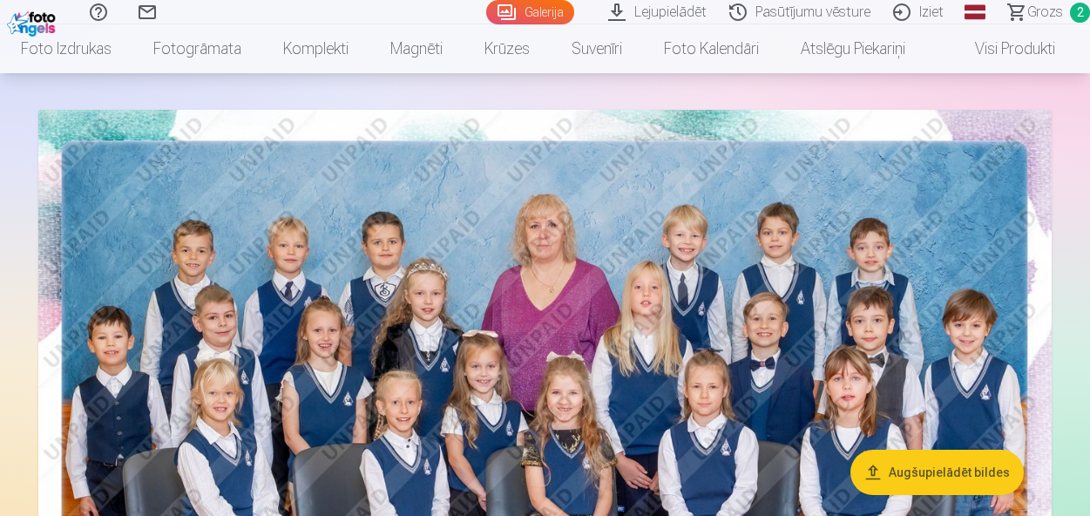
scroll to position [95, 0]
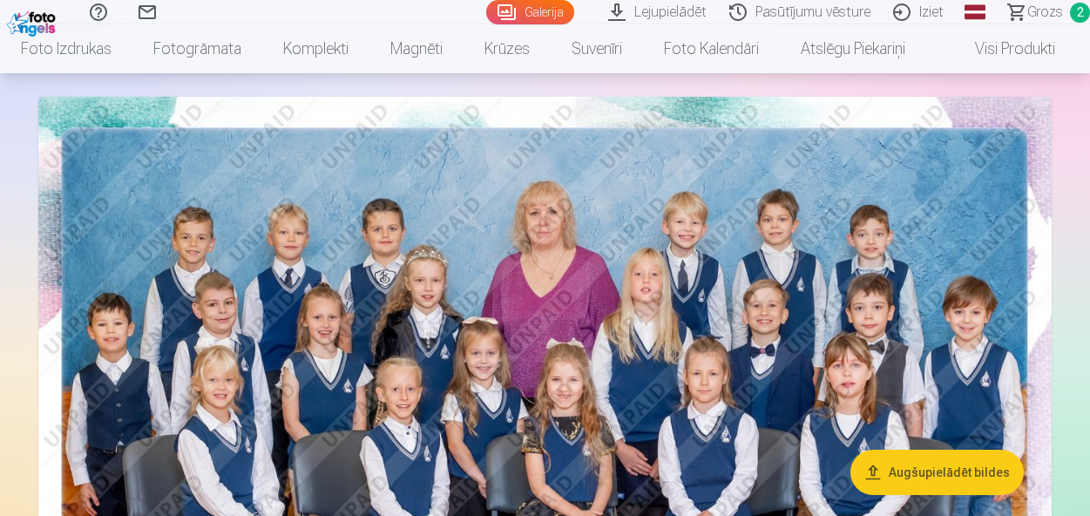
click at [923, 471] on button "Augšupielādēt bildes" at bounding box center [936, 472] width 173 height 45
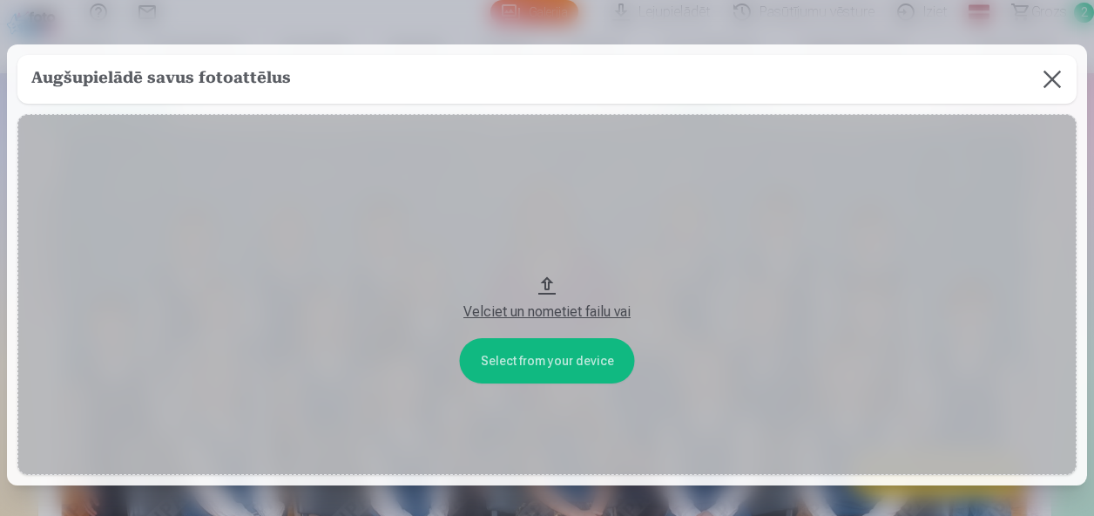
click at [1036, 75] on button at bounding box center [1052, 79] width 49 height 49
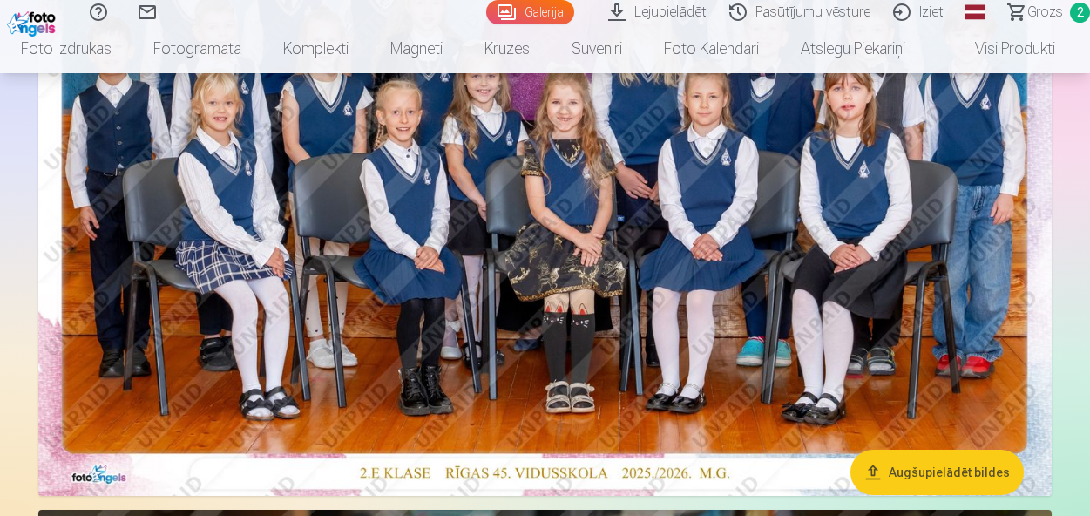
scroll to position [350, 0]
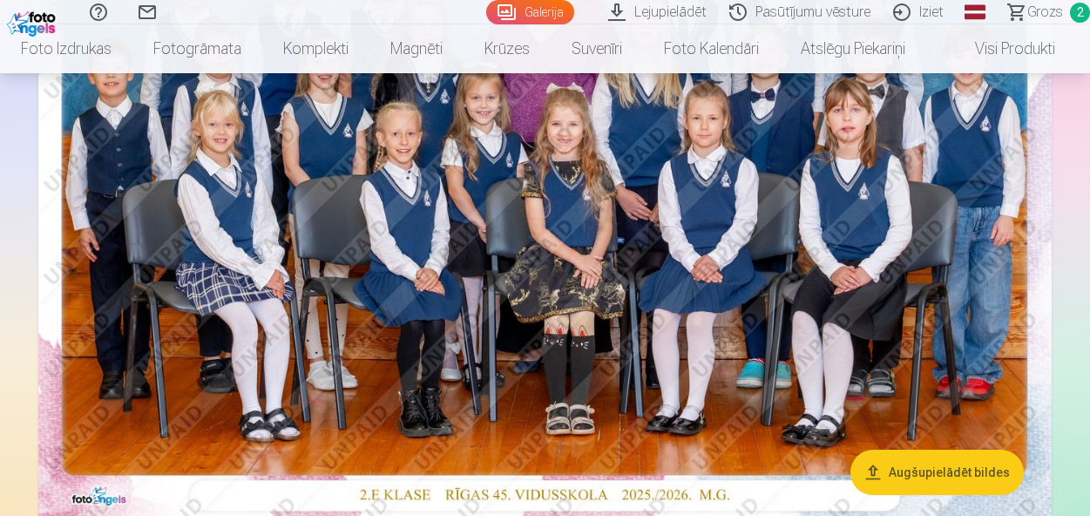
click at [799, 13] on link "Pasūtījumu vēsture" at bounding box center [803, 12] width 164 height 24
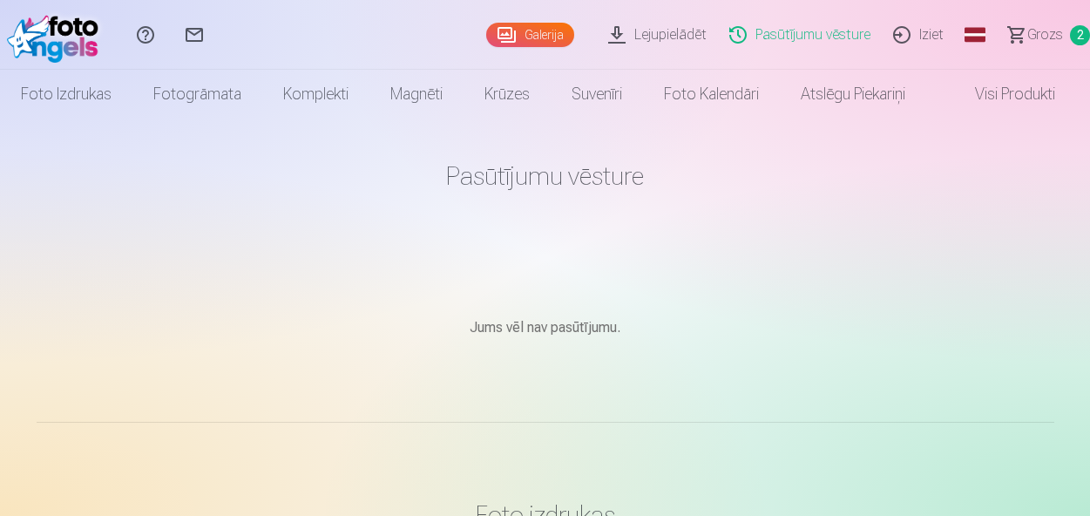
click at [565, 34] on link "Galerija" at bounding box center [530, 35] width 88 height 24
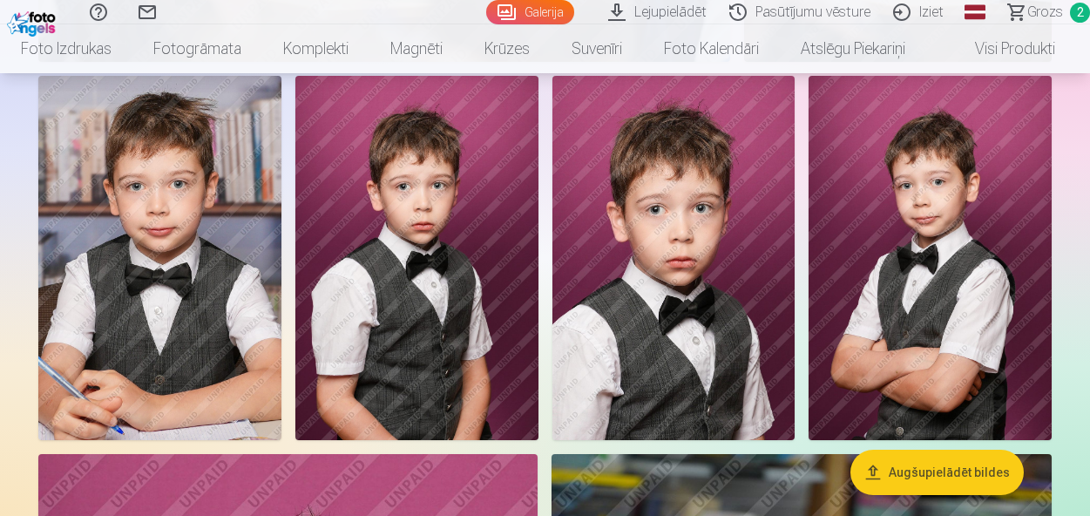
click at [143, 297] on img at bounding box center [159, 258] width 243 height 364
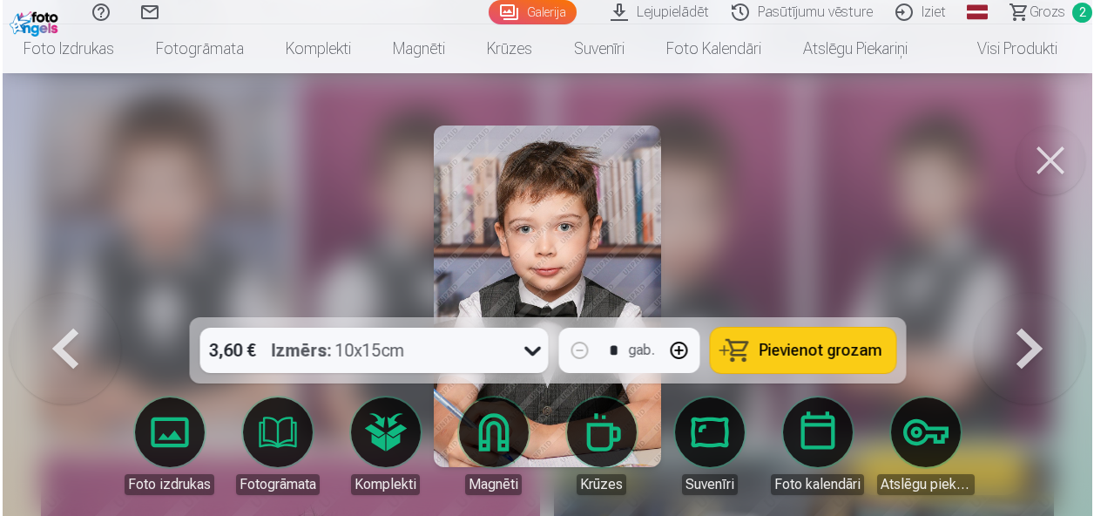
scroll to position [3146, 0]
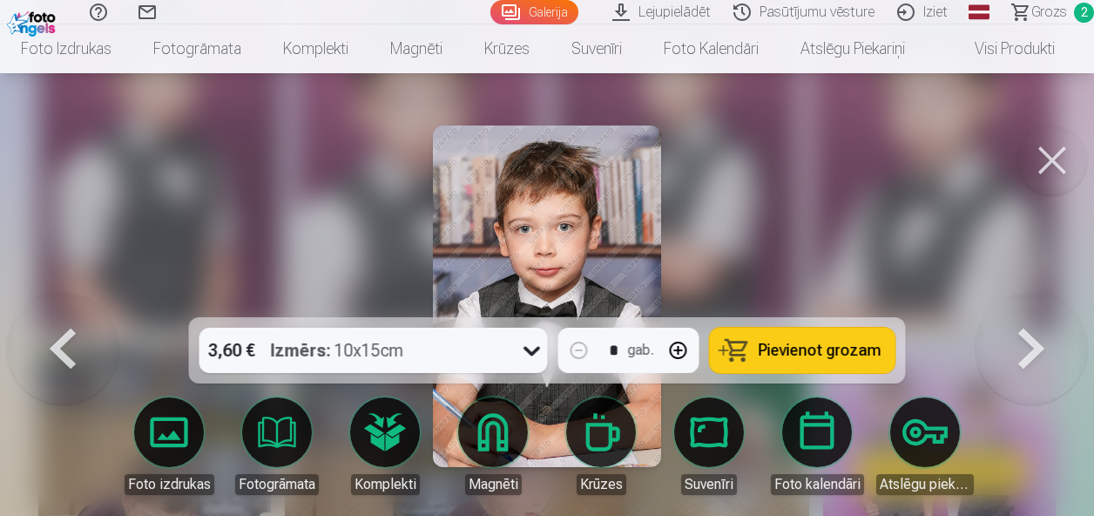
click at [1026, 300] on button at bounding box center [1032, 296] width 112 height 7
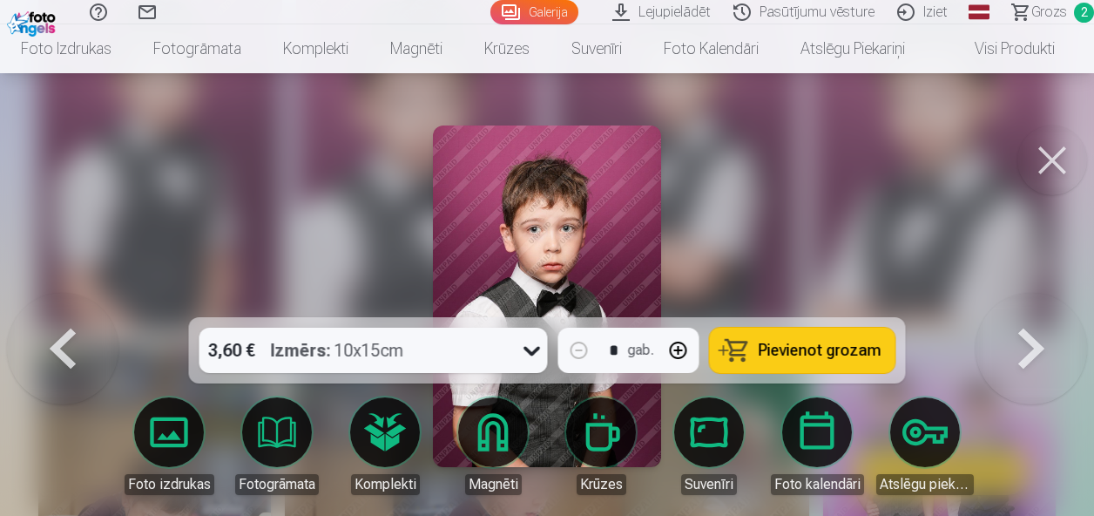
click at [1026, 300] on button at bounding box center [1032, 296] width 112 height 7
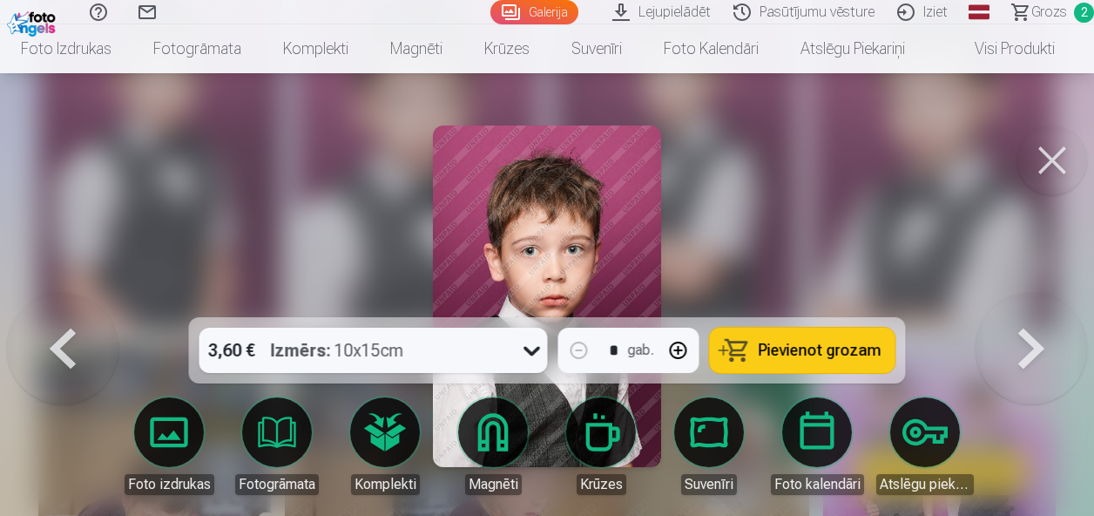
click at [65, 300] on button at bounding box center [63, 296] width 112 height 7
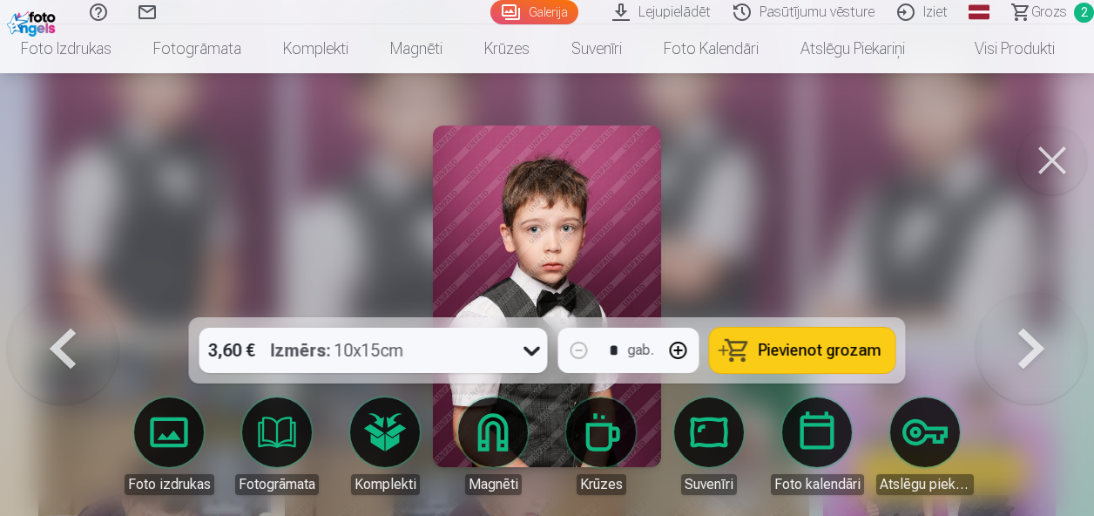
click at [65, 300] on button at bounding box center [63, 296] width 112 height 7
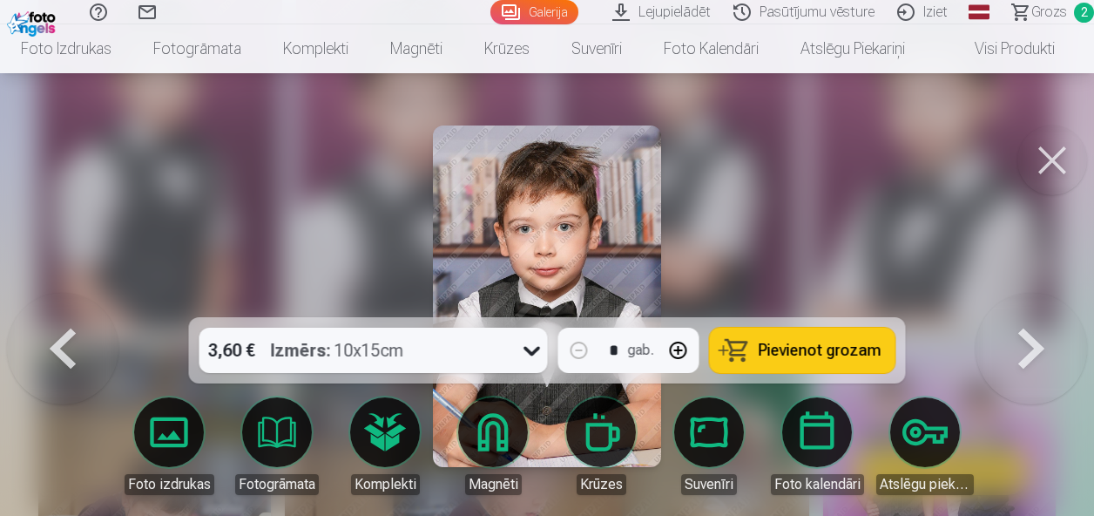
click at [64, 300] on button at bounding box center [63, 296] width 112 height 7
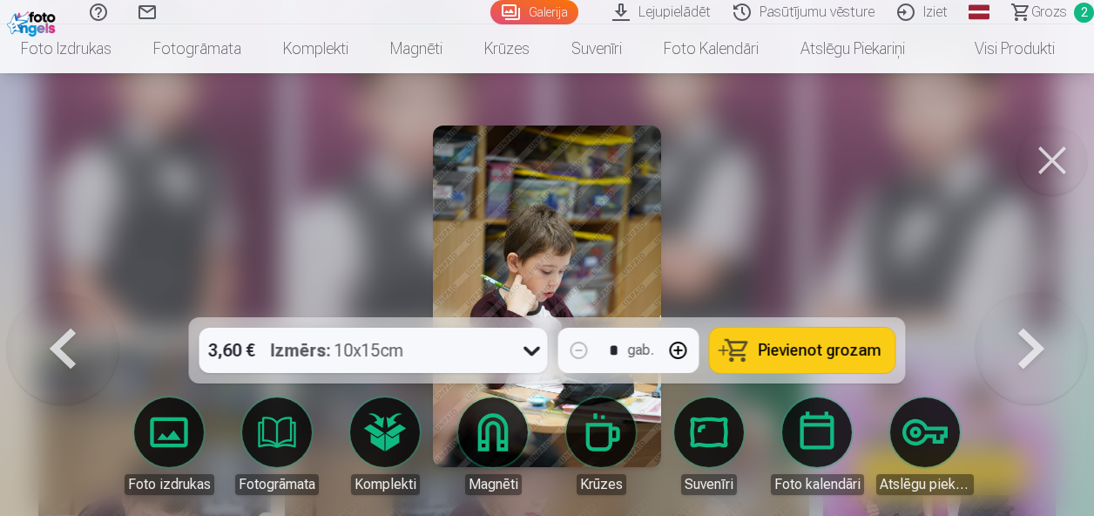
click at [1039, 300] on button at bounding box center [1032, 296] width 112 height 7
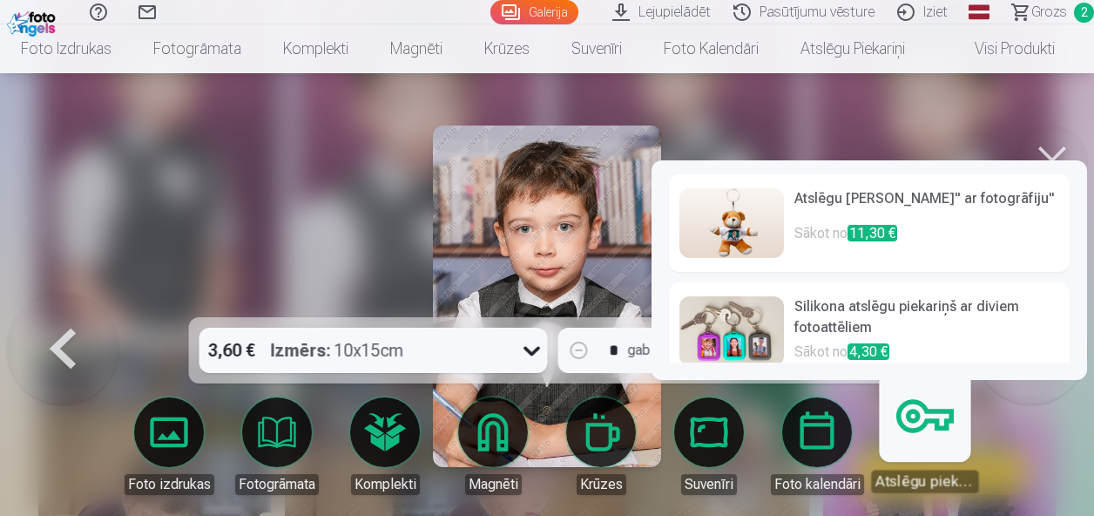
click at [1051, 452] on div at bounding box center [547, 258] width 1094 height 516
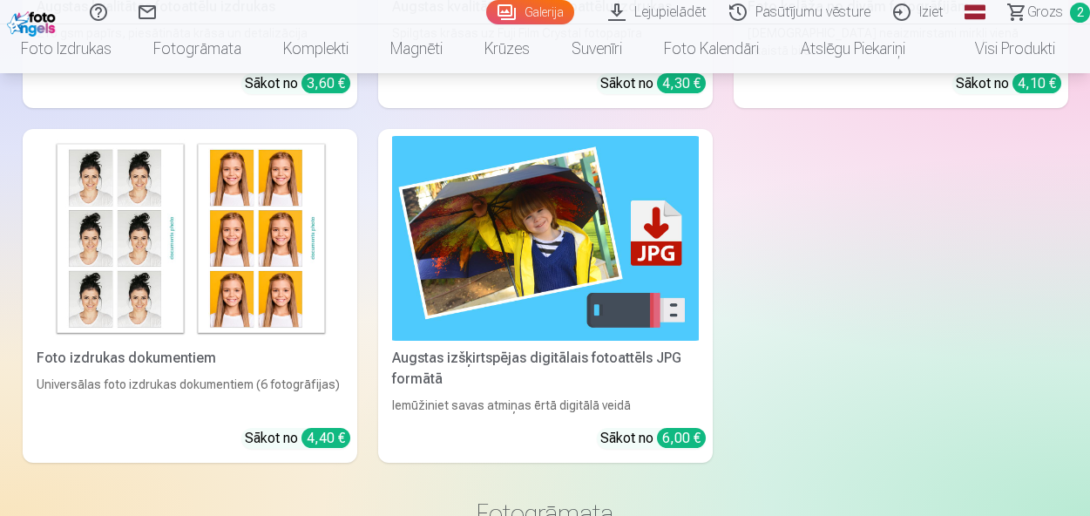
scroll to position [6265, 0]
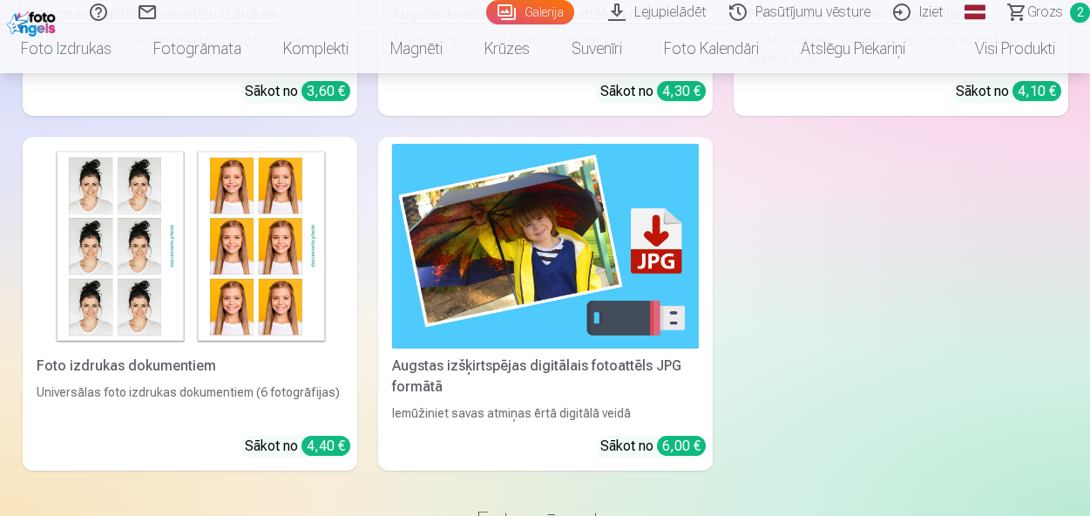
click at [159, 290] on img at bounding box center [190, 246] width 307 height 205
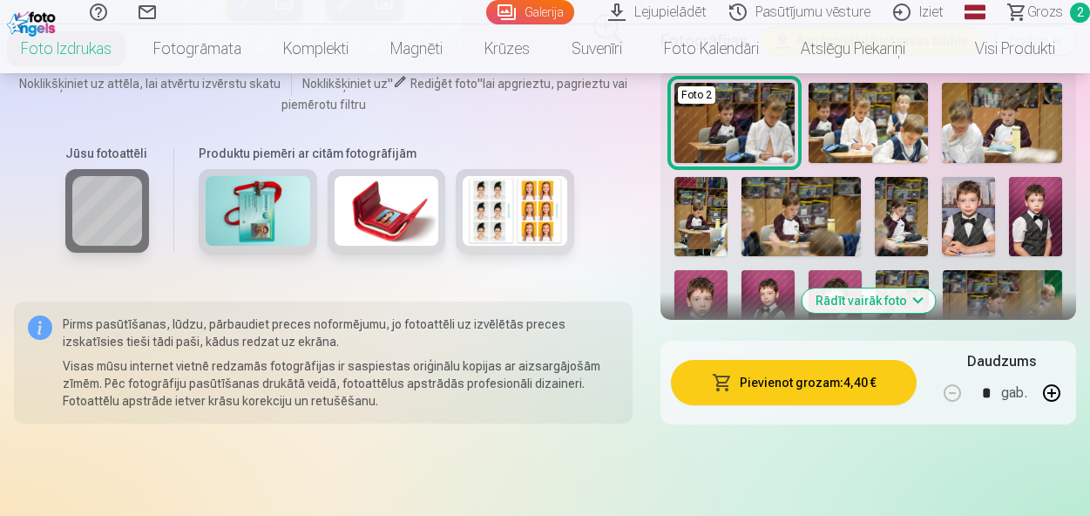
scroll to position [524, 0]
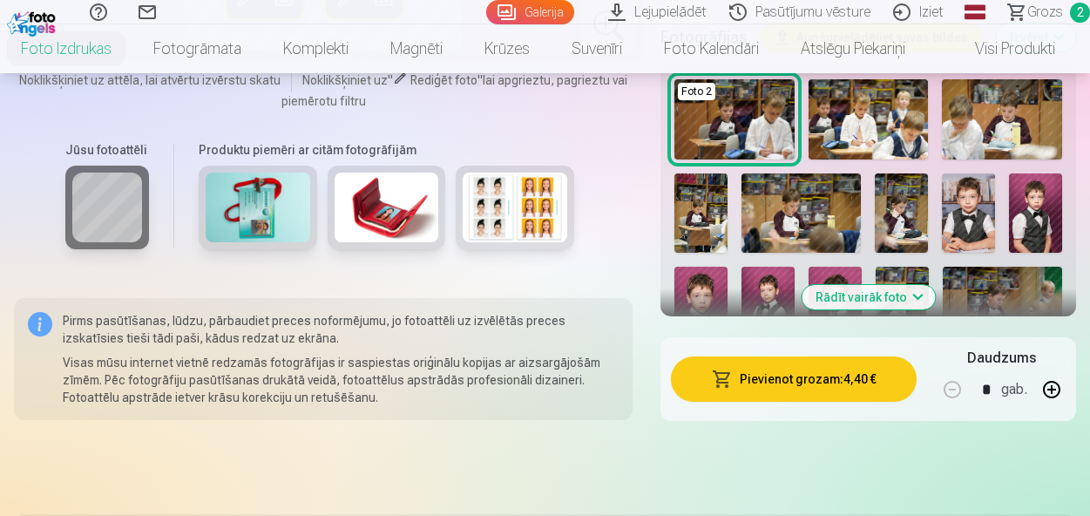
click at [755, 282] on img at bounding box center [768, 306] width 53 height 79
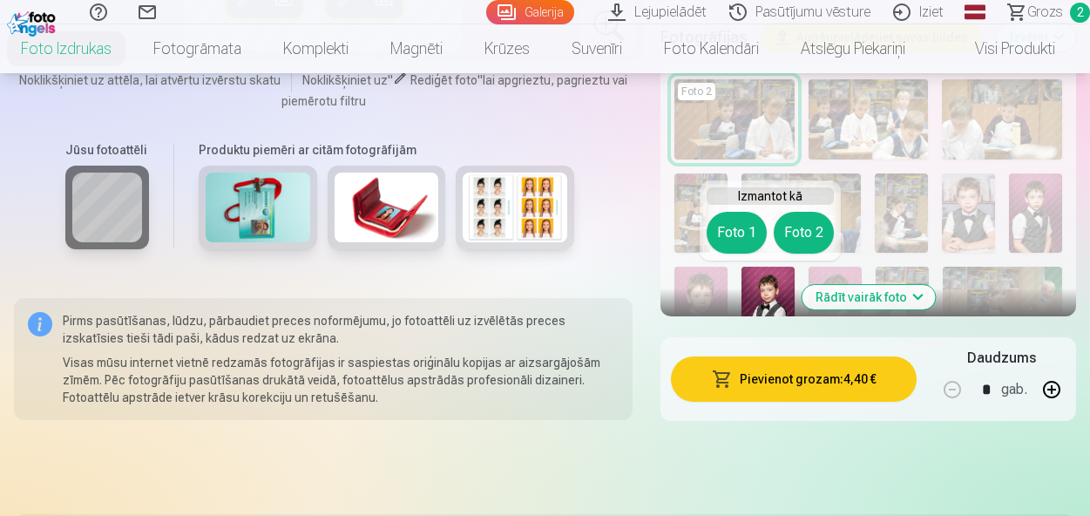
click at [750, 237] on button "Foto 1" at bounding box center [737, 233] width 60 height 42
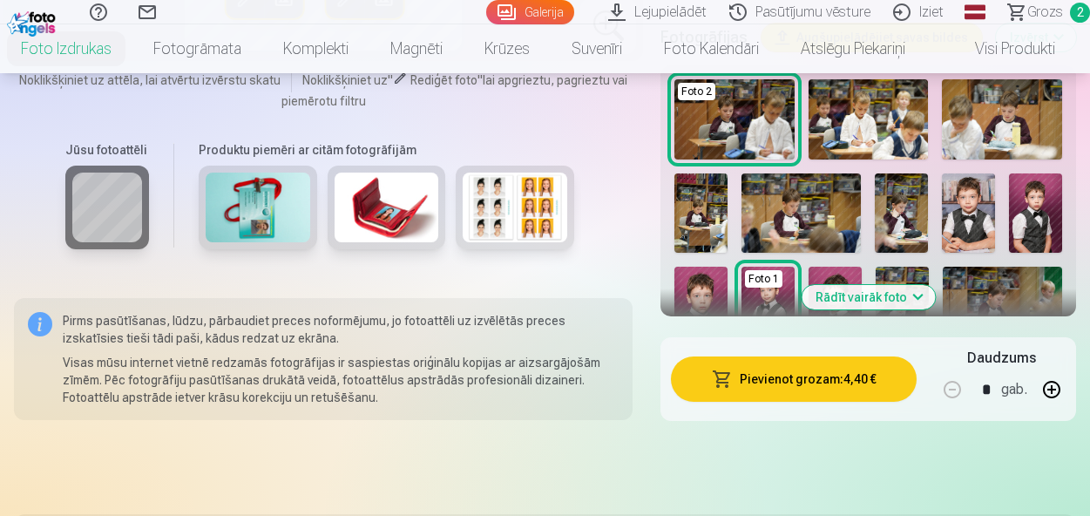
click at [838, 272] on img at bounding box center [835, 306] width 53 height 79
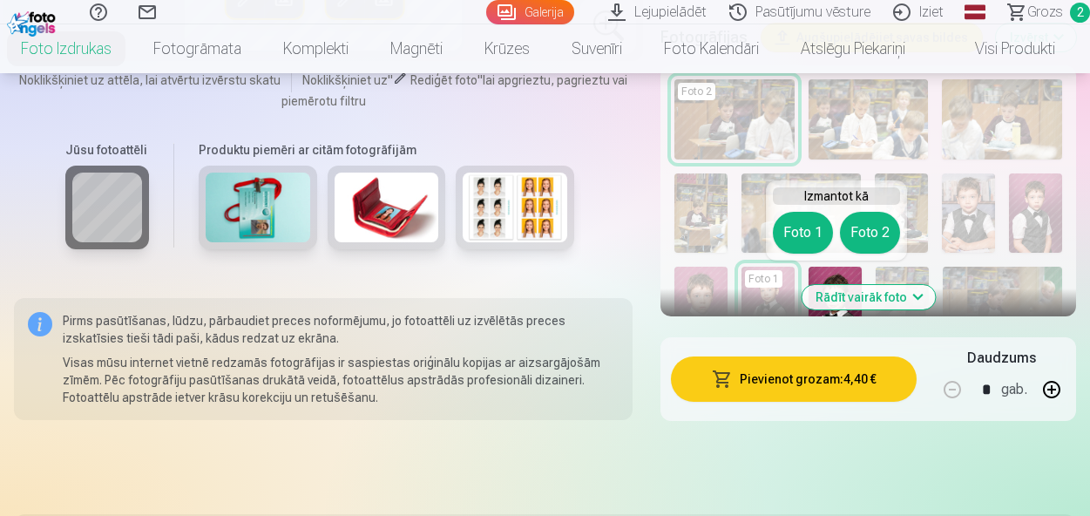
click at [866, 229] on button "Foto 2" at bounding box center [870, 233] width 60 height 42
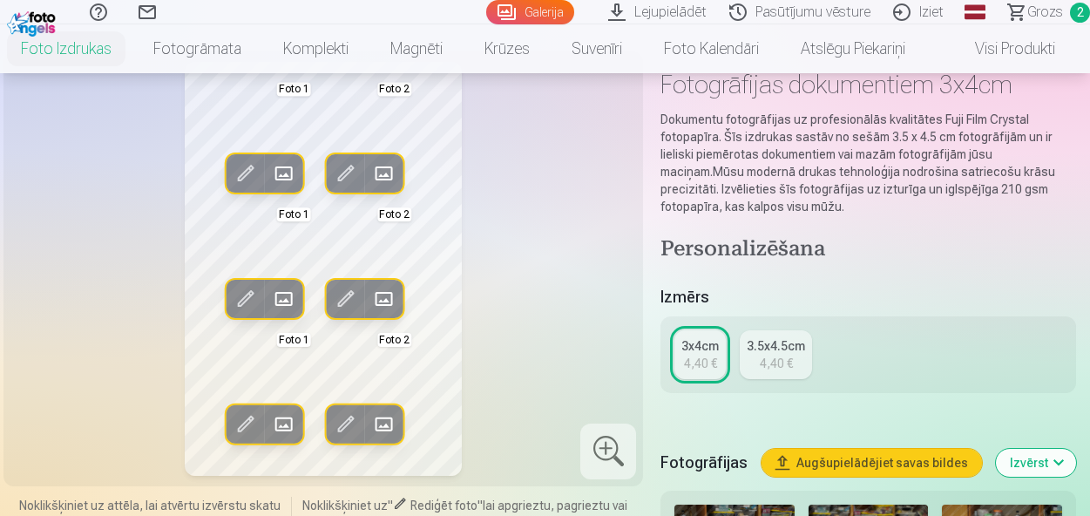
scroll to position [93, 0]
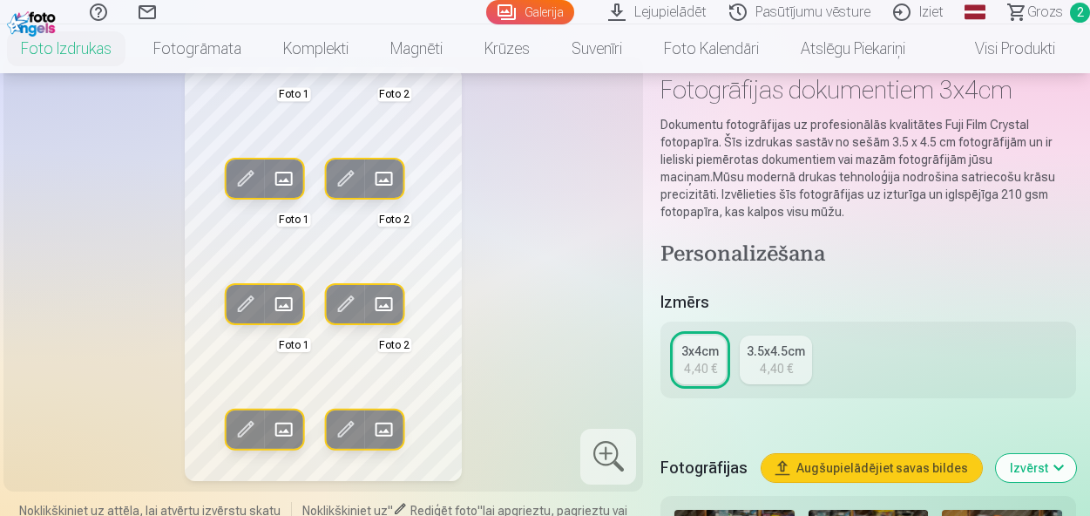
click at [267, 171] on button "Aizstāt" at bounding box center [283, 178] width 38 height 38
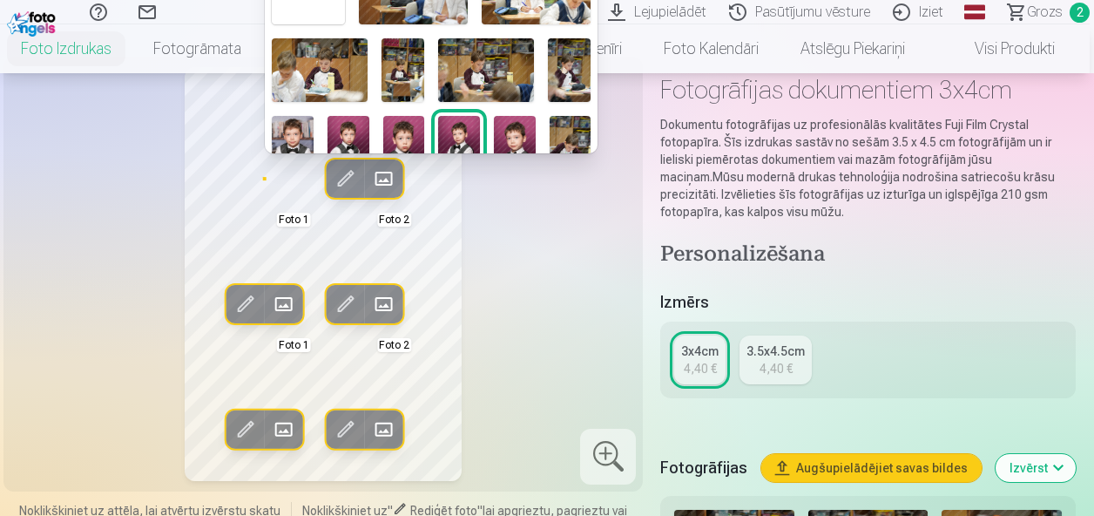
click at [196, 287] on div at bounding box center [547, 258] width 1094 height 516
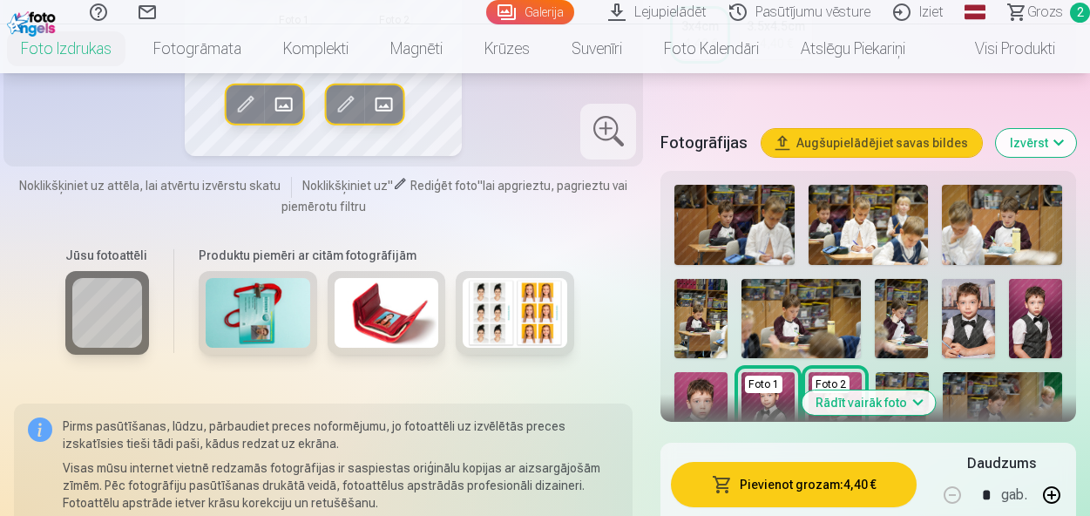
scroll to position [0, 0]
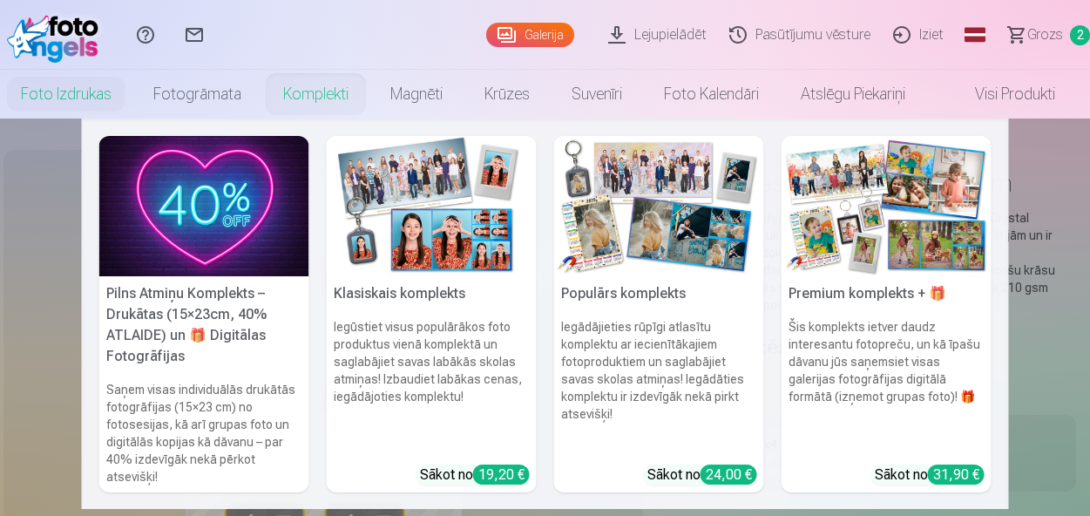
click at [314, 92] on link "Komplekti" at bounding box center [315, 94] width 107 height 49
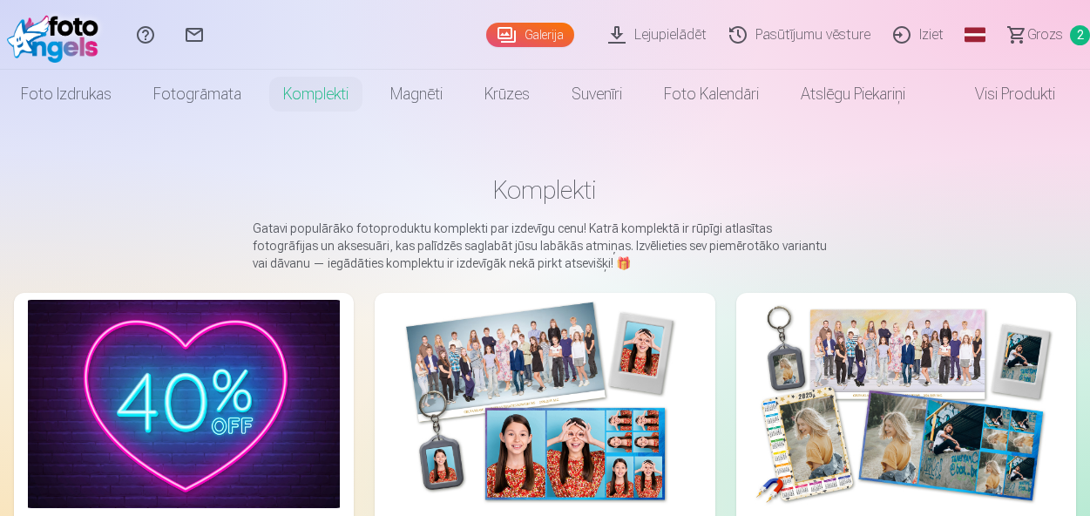
click at [997, 98] on link "Visi produkti" at bounding box center [1001, 94] width 150 height 49
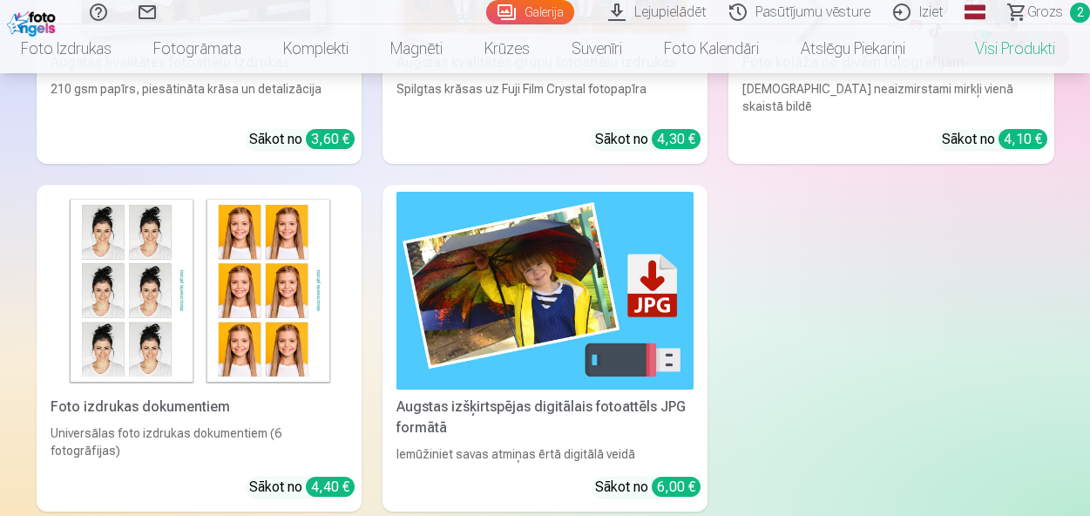
scroll to position [397, 0]
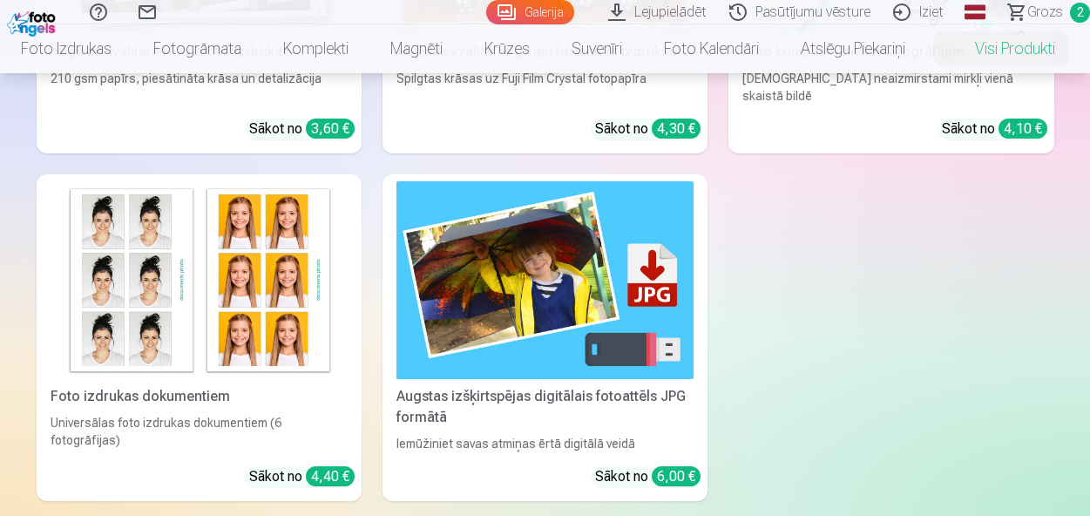
click at [444, 273] on img at bounding box center [544, 280] width 297 height 199
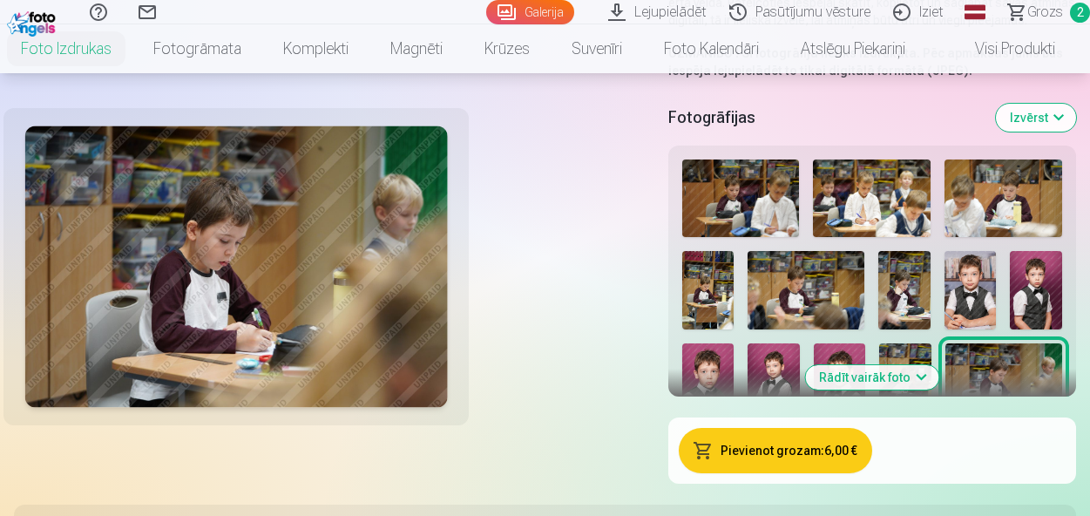
scroll to position [407, 0]
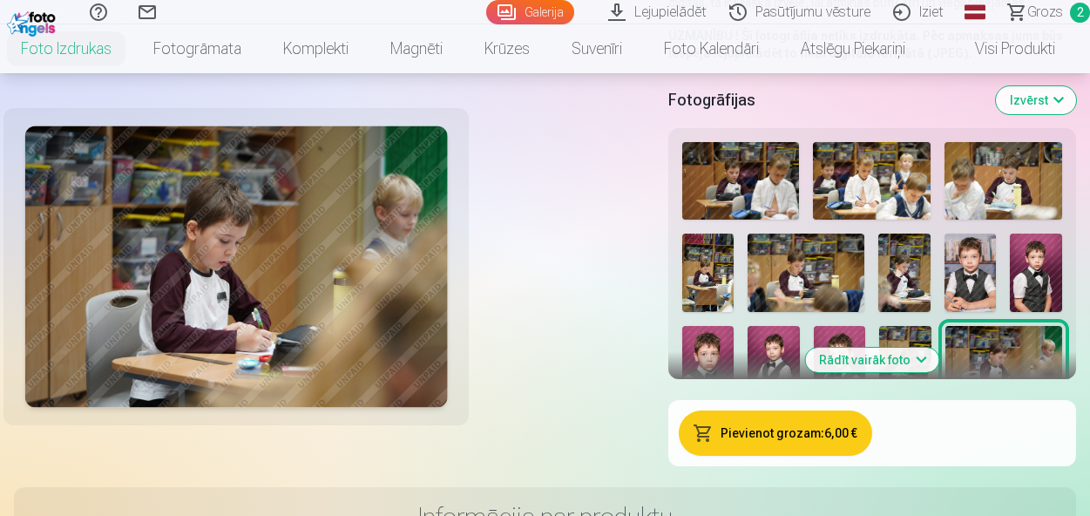
click at [964, 270] on img at bounding box center [971, 273] width 52 height 78
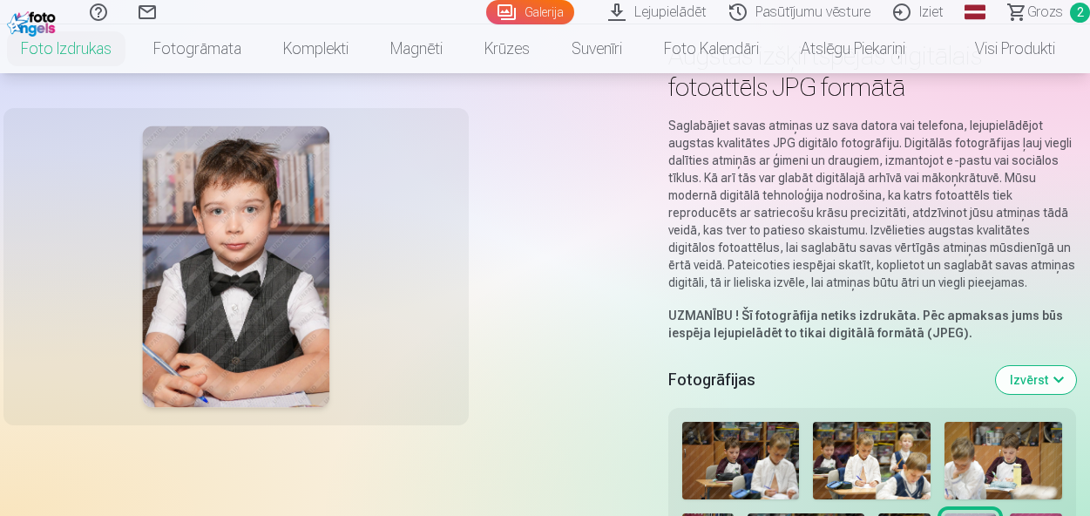
scroll to position [0, 0]
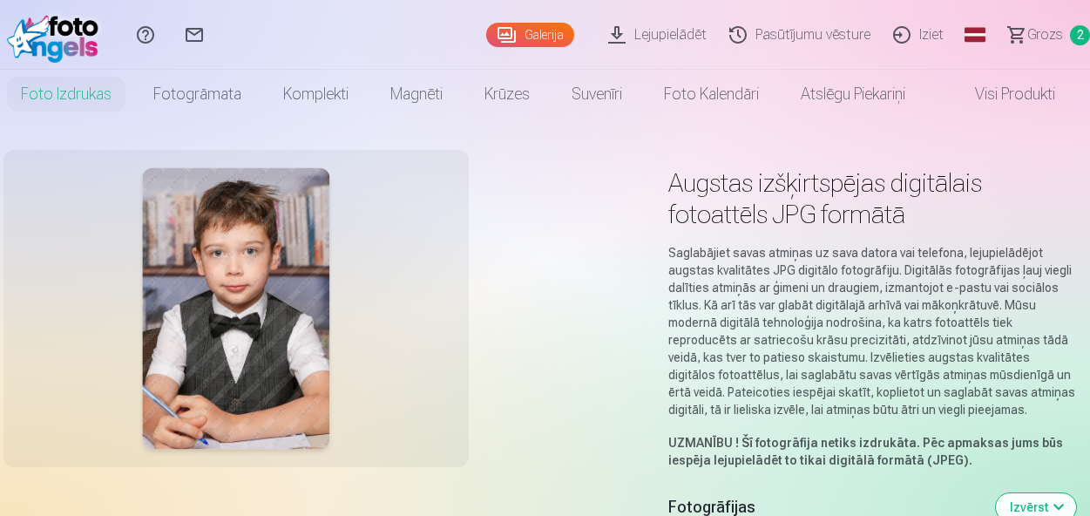
click at [88, 47] on img at bounding box center [57, 35] width 100 height 56
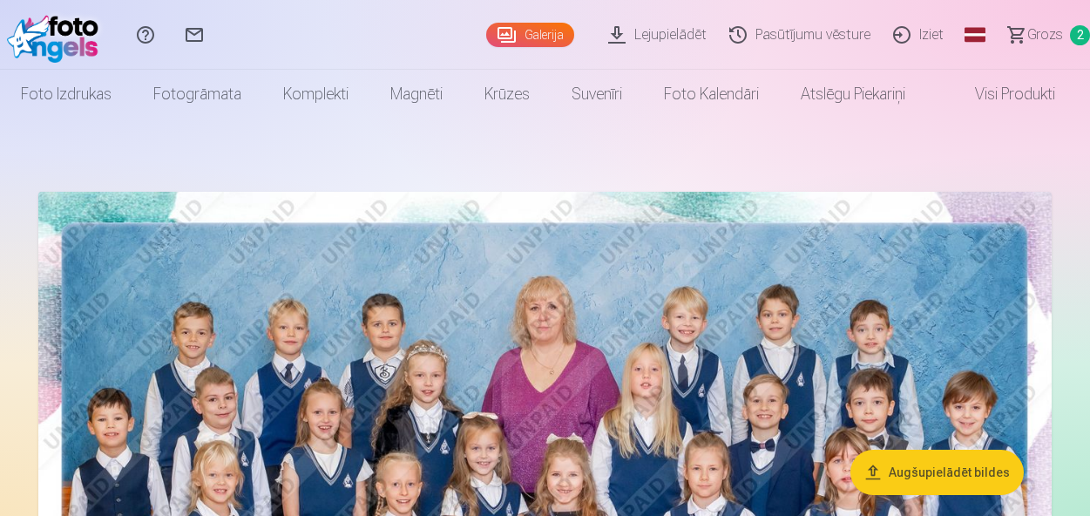
click at [1050, 40] on span "Grozs" at bounding box center [1045, 34] width 36 height 21
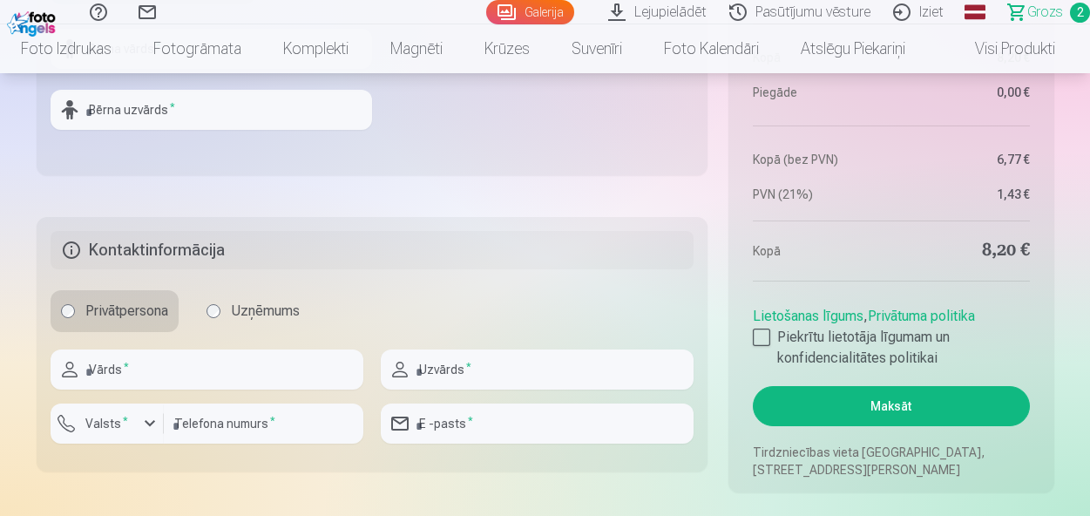
scroll to position [928, 0]
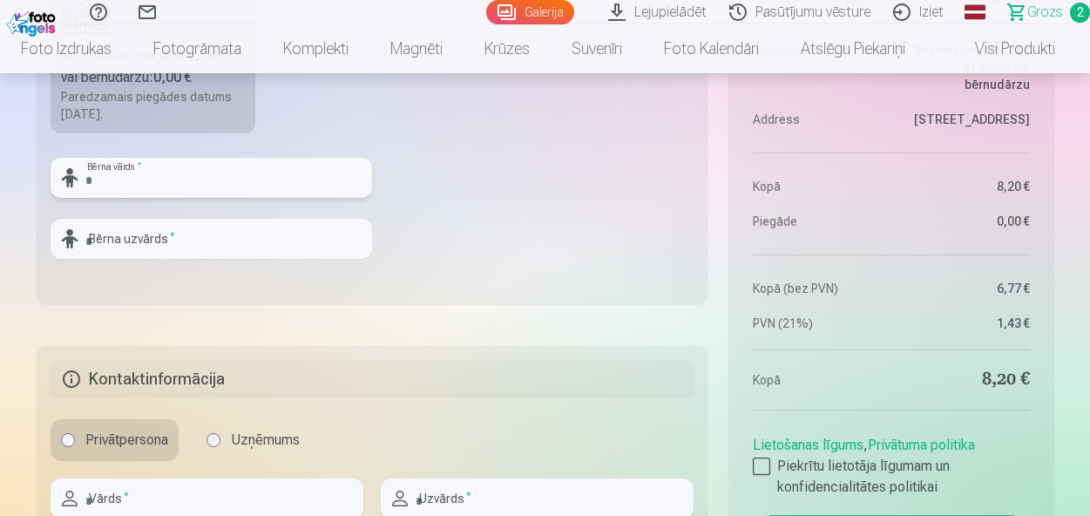
click at [206, 170] on input "text" at bounding box center [212, 178] width 322 height 40
type input "***"
click at [186, 240] on input "text" at bounding box center [212, 239] width 322 height 40
type input "*********"
click at [430, 199] on fieldset "Piegādes metode Bezmaksas piegāde uz skolu vai bērnudārzu : 0,00 € Paredzamais …" at bounding box center [373, 96] width 672 height 415
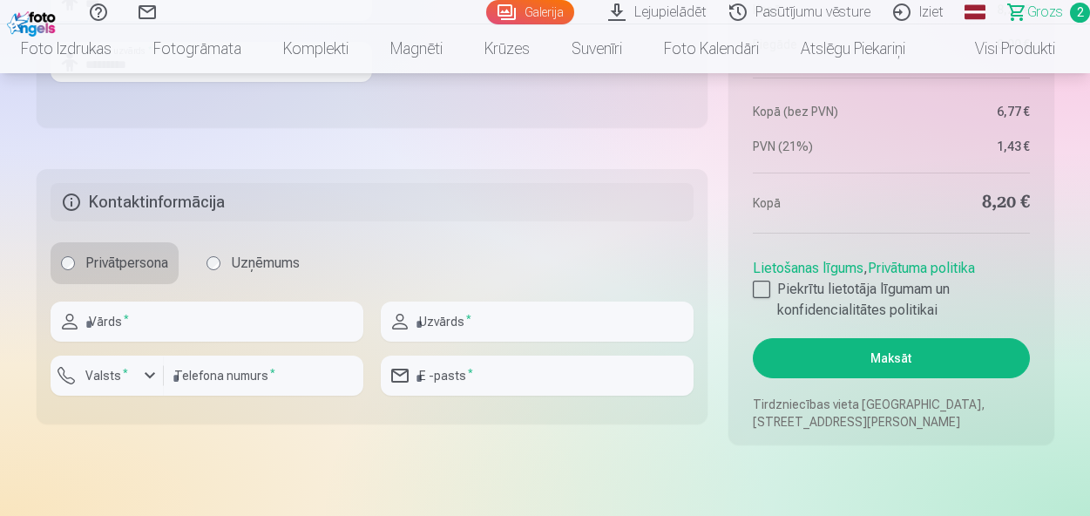
scroll to position [1109, 0]
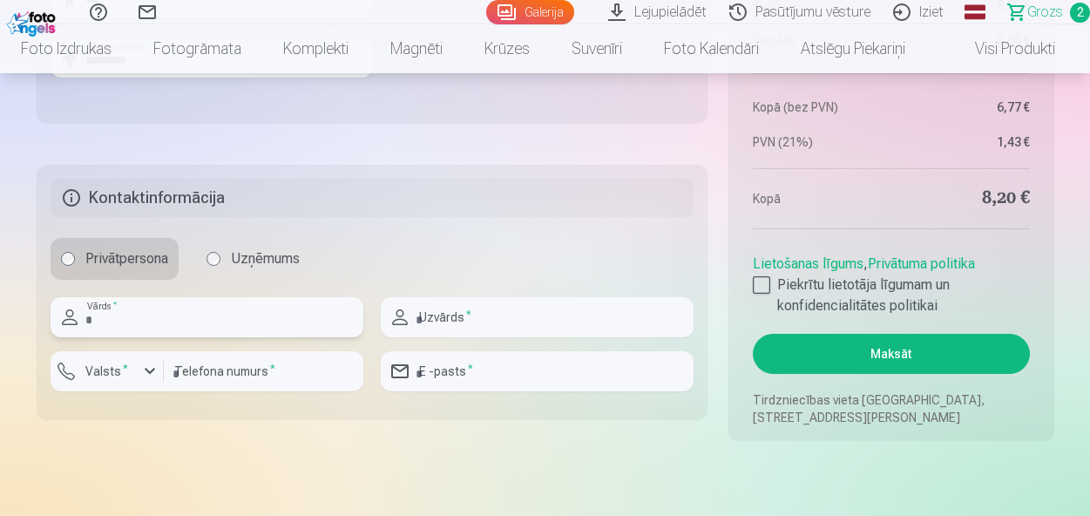
click at [209, 325] on input "text" at bounding box center [207, 317] width 313 height 40
type input "****"
type input "*********"
type input "**********"
click at [227, 376] on input "number" at bounding box center [264, 371] width 200 height 40
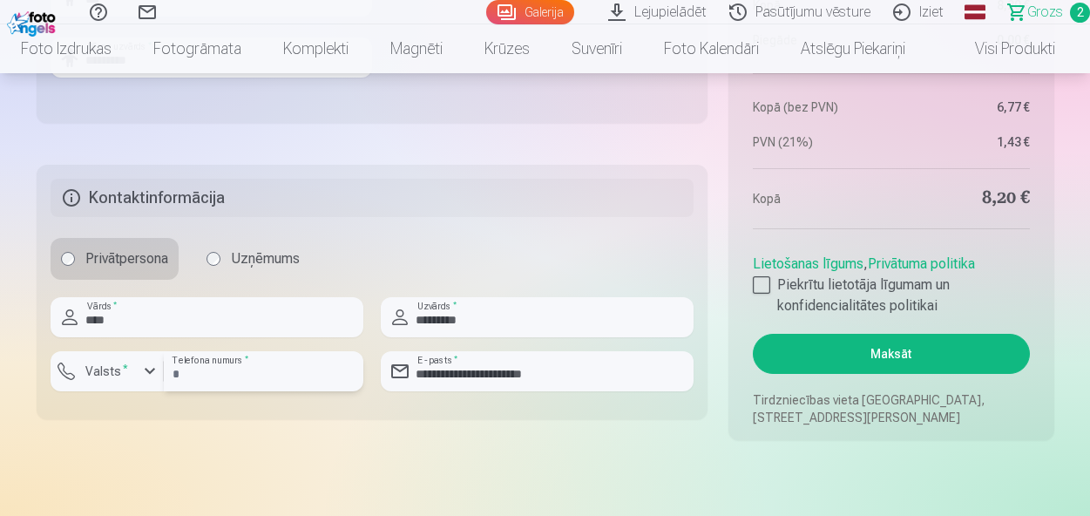
type input "********"
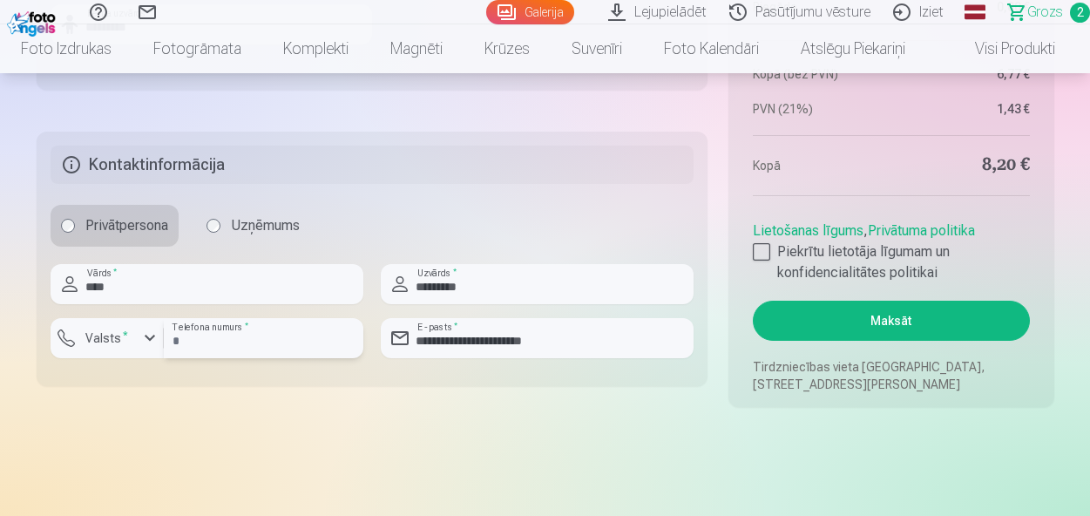
scroll to position [1149, 0]
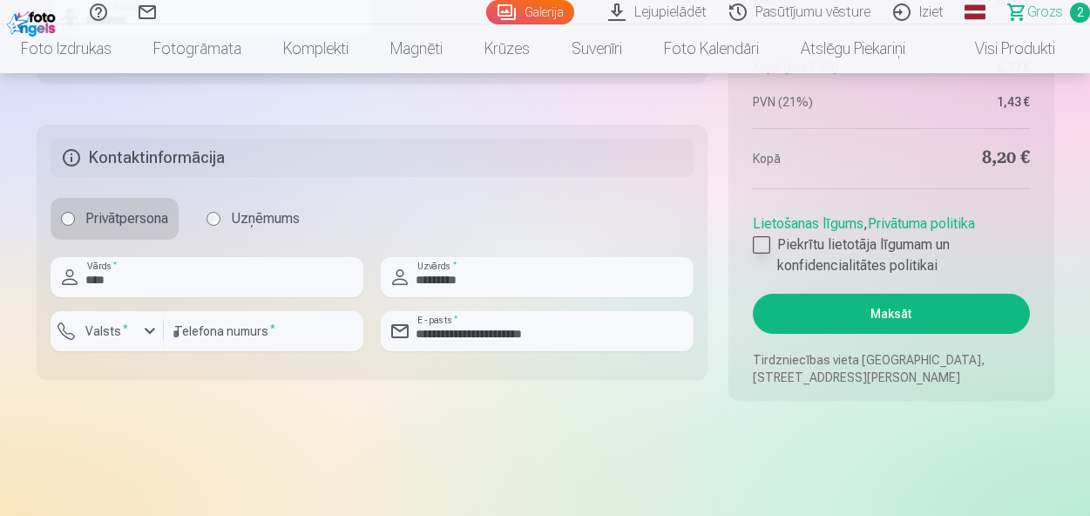
click at [772, 242] on label "Piekrītu lietotāja līgumam un konfidencialitātes politikai" at bounding box center [891, 255] width 276 height 42
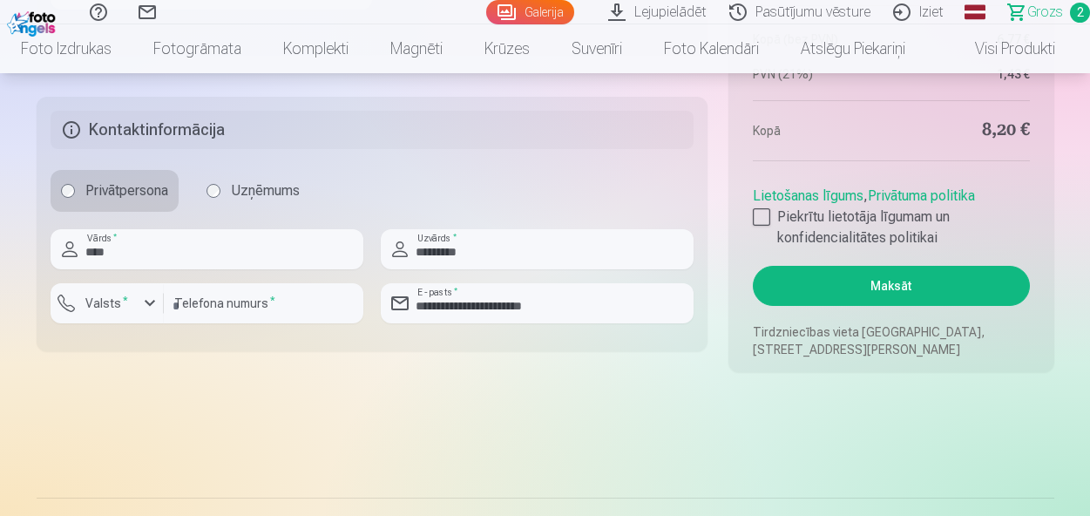
scroll to position [1182, 0]
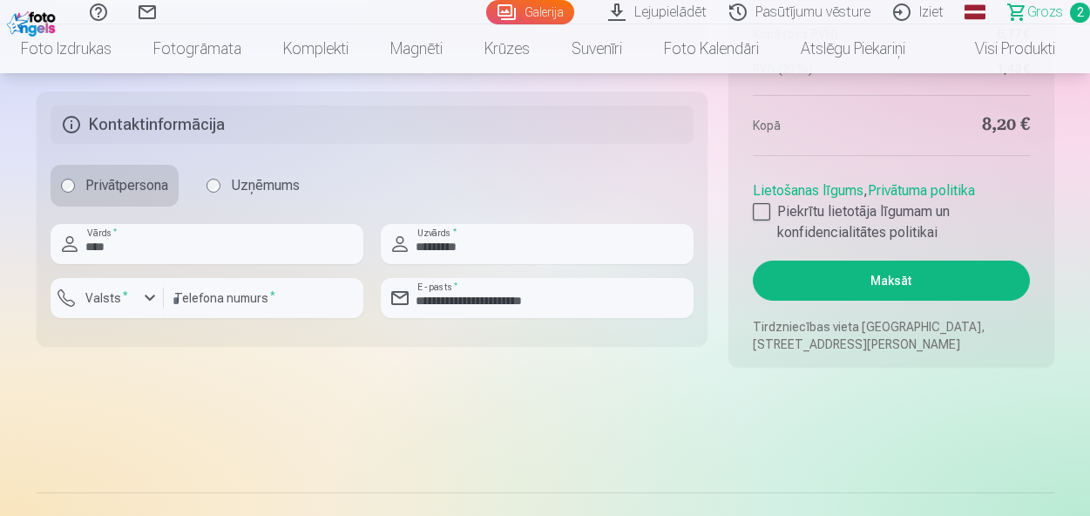
click at [923, 275] on button "Maksāt" at bounding box center [891, 281] width 276 height 40
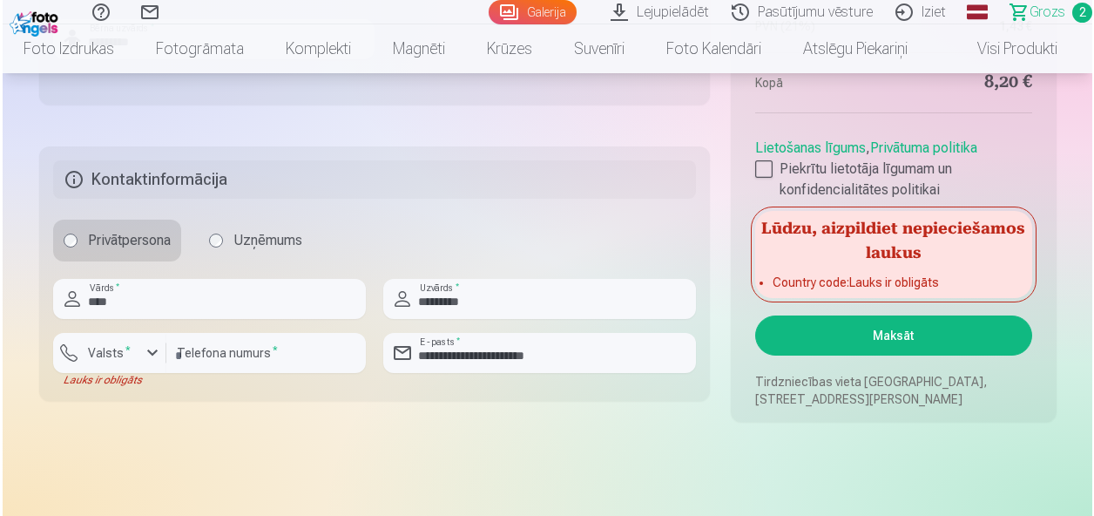
scroll to position [1141, 0]
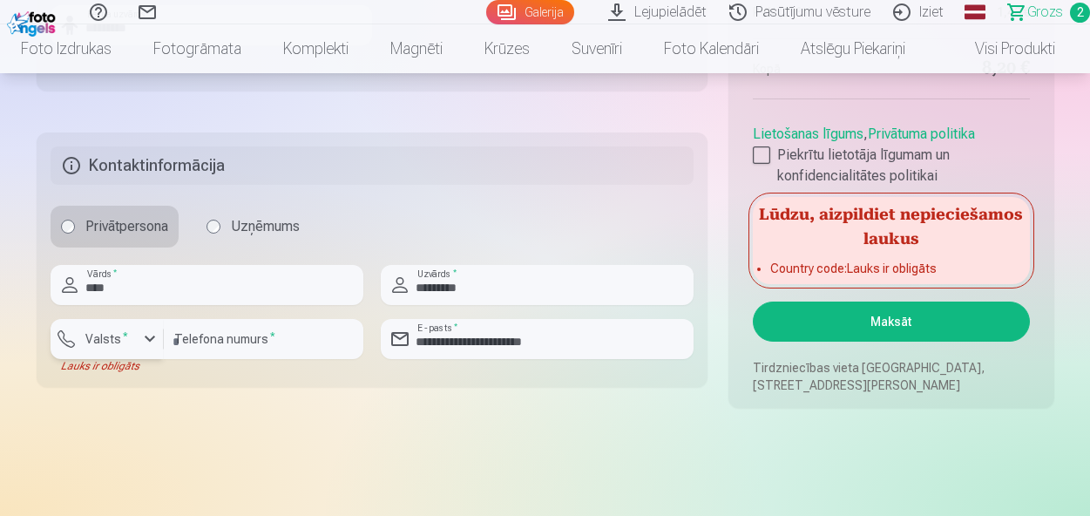
click at [146, 333] on div "button" at bounding box center [149, 338] width 21 height 21
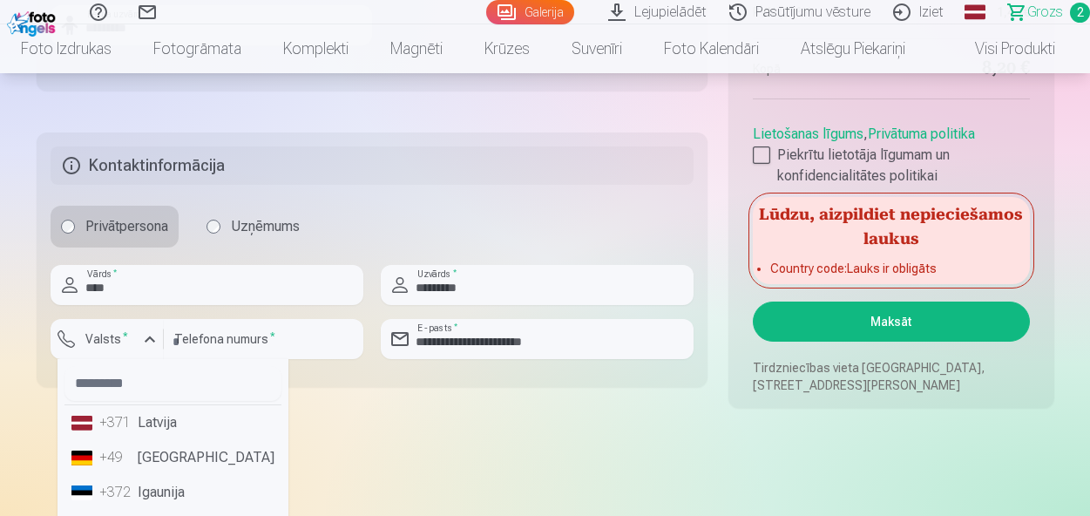
click at [160, 436] on li "+371 Latvija" at bounding box center [172, 422] width 217 height 35
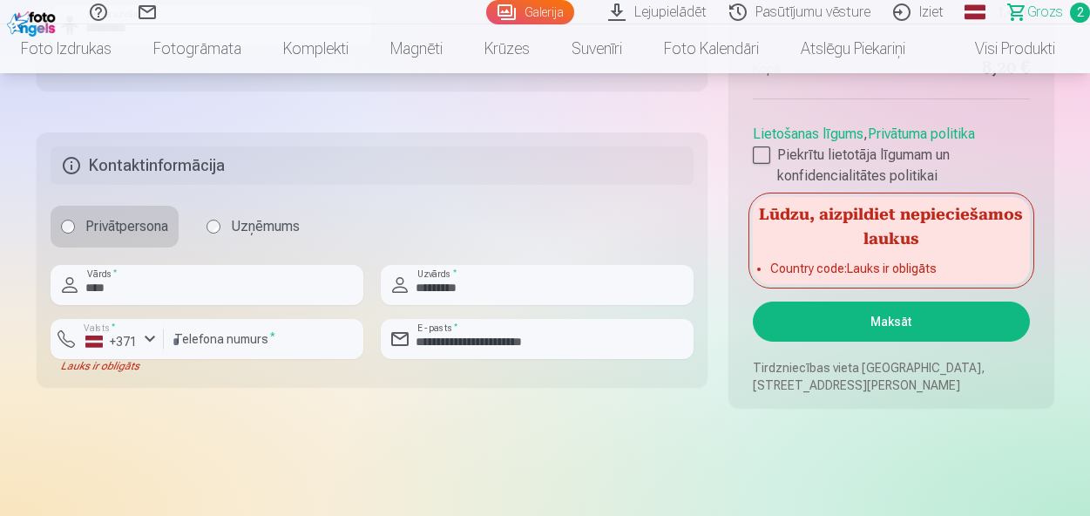
click at [850, 315] on button "Maksāt" at bounding box center [891, 321] width 276 height 40
